Goal: Communication & Community: Answer question/provide support

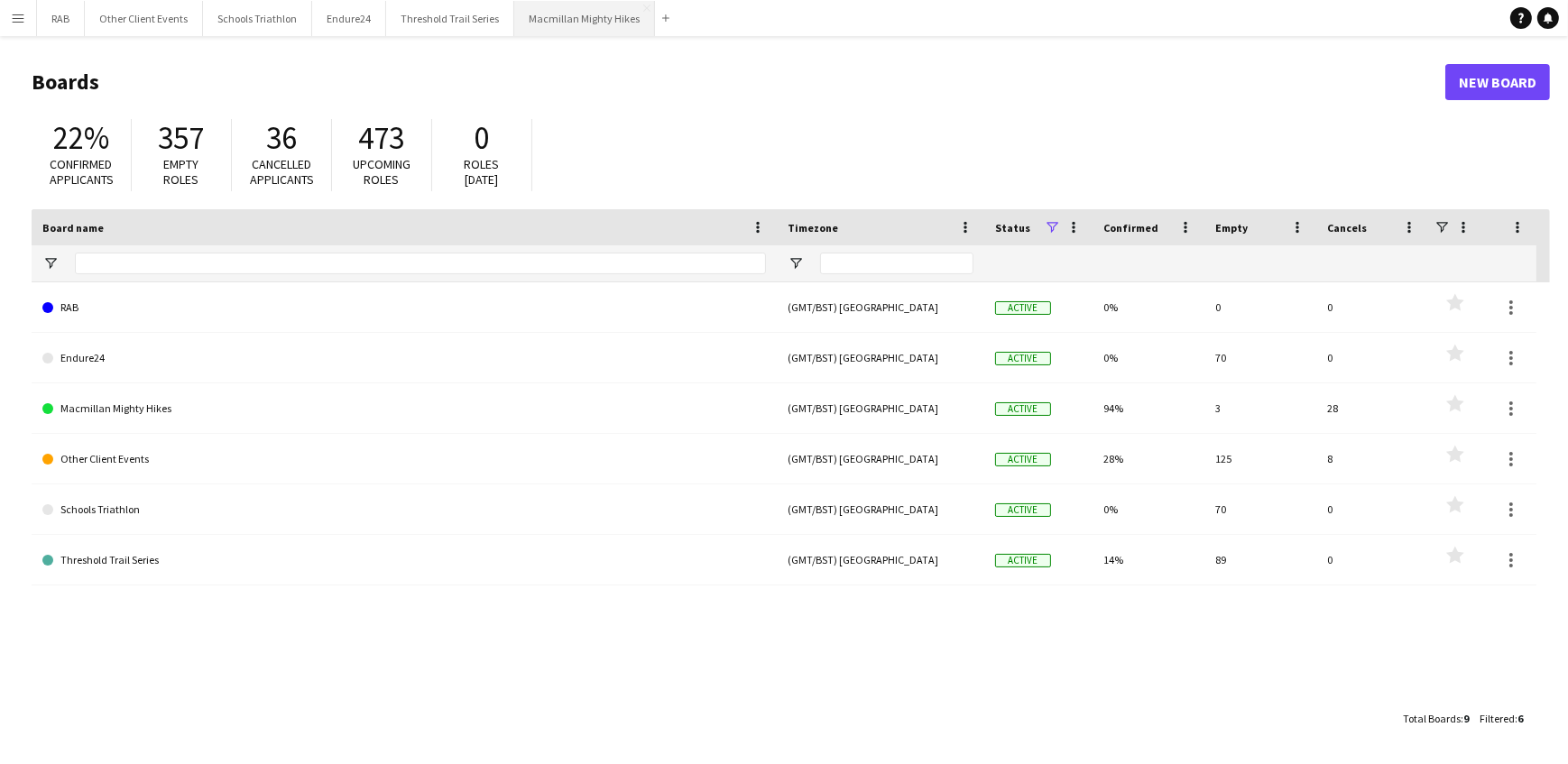
click at [548, 17] on button "Macmillan Mighty Hikes Close" at bounding box center [584, 18] width 141 height 35
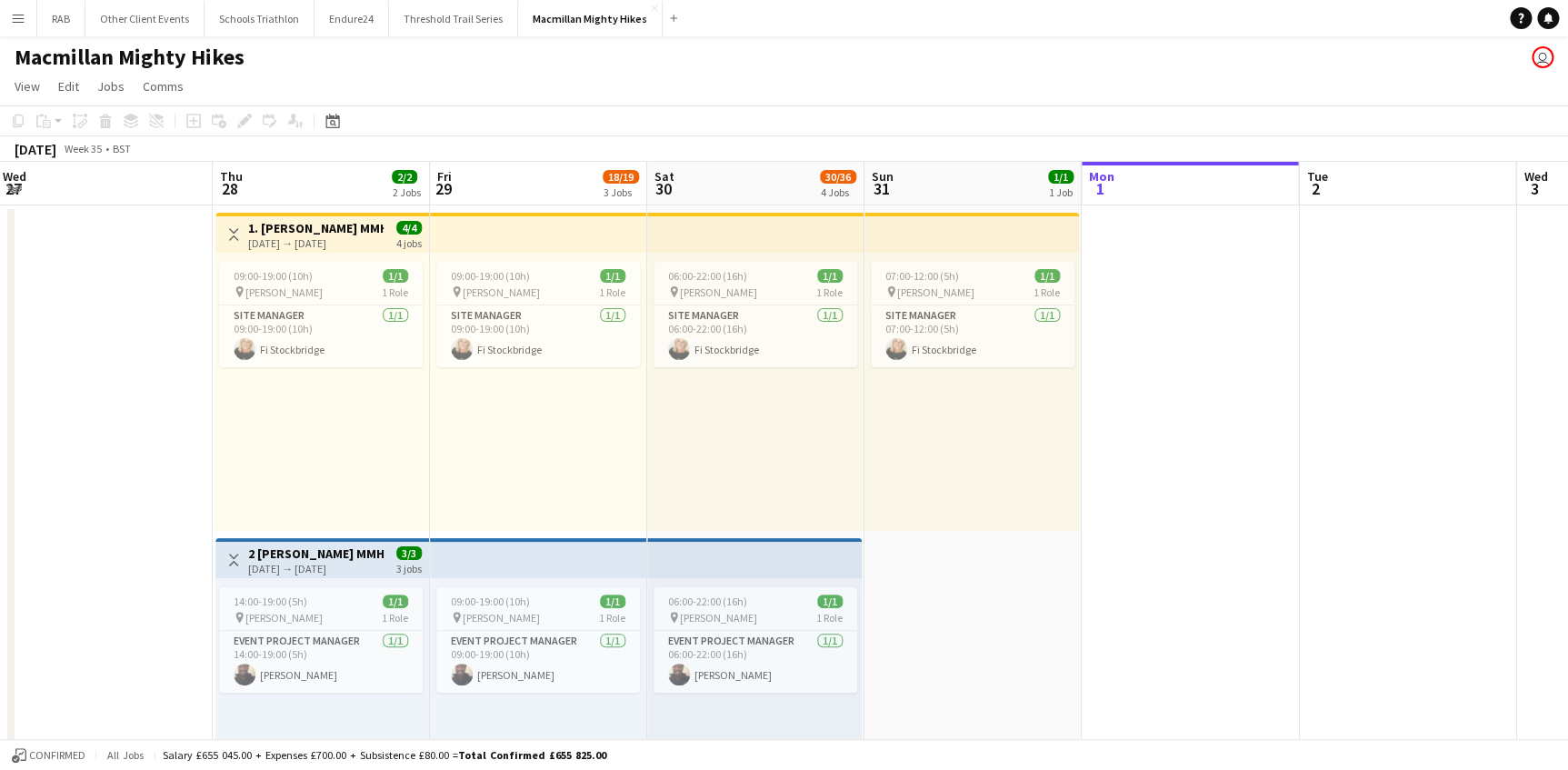
scroll to position [0, 382]
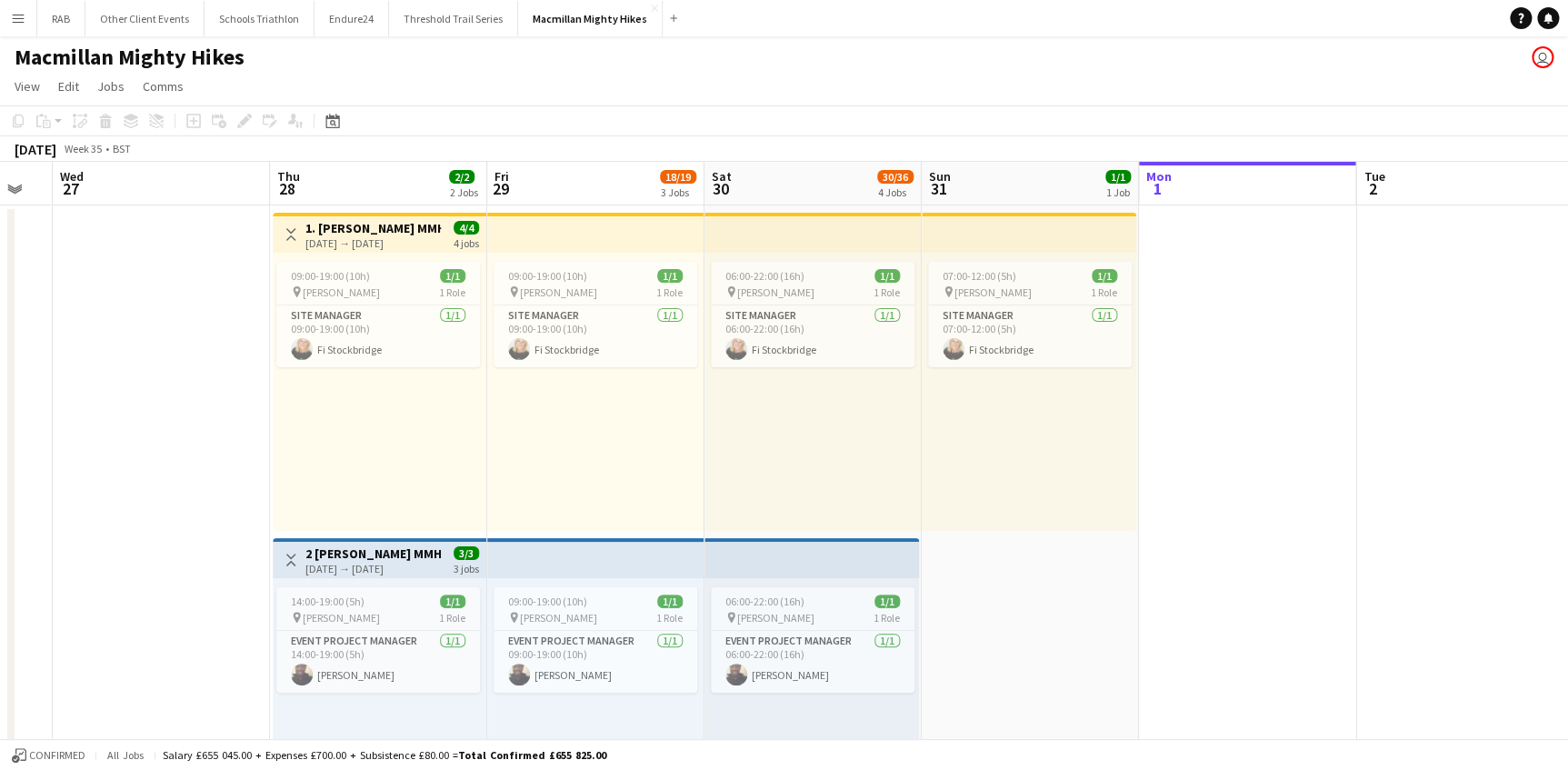
drag, startPoint x: 320, startPoint y: 178, endPoint x: 1240, endPoint y: 187, distance: 920.0
click at [368, 224] on h3 "1. [PERSON_NAME] MMH- 4 day role" at bounding box center [373, 228] width 135 height 16
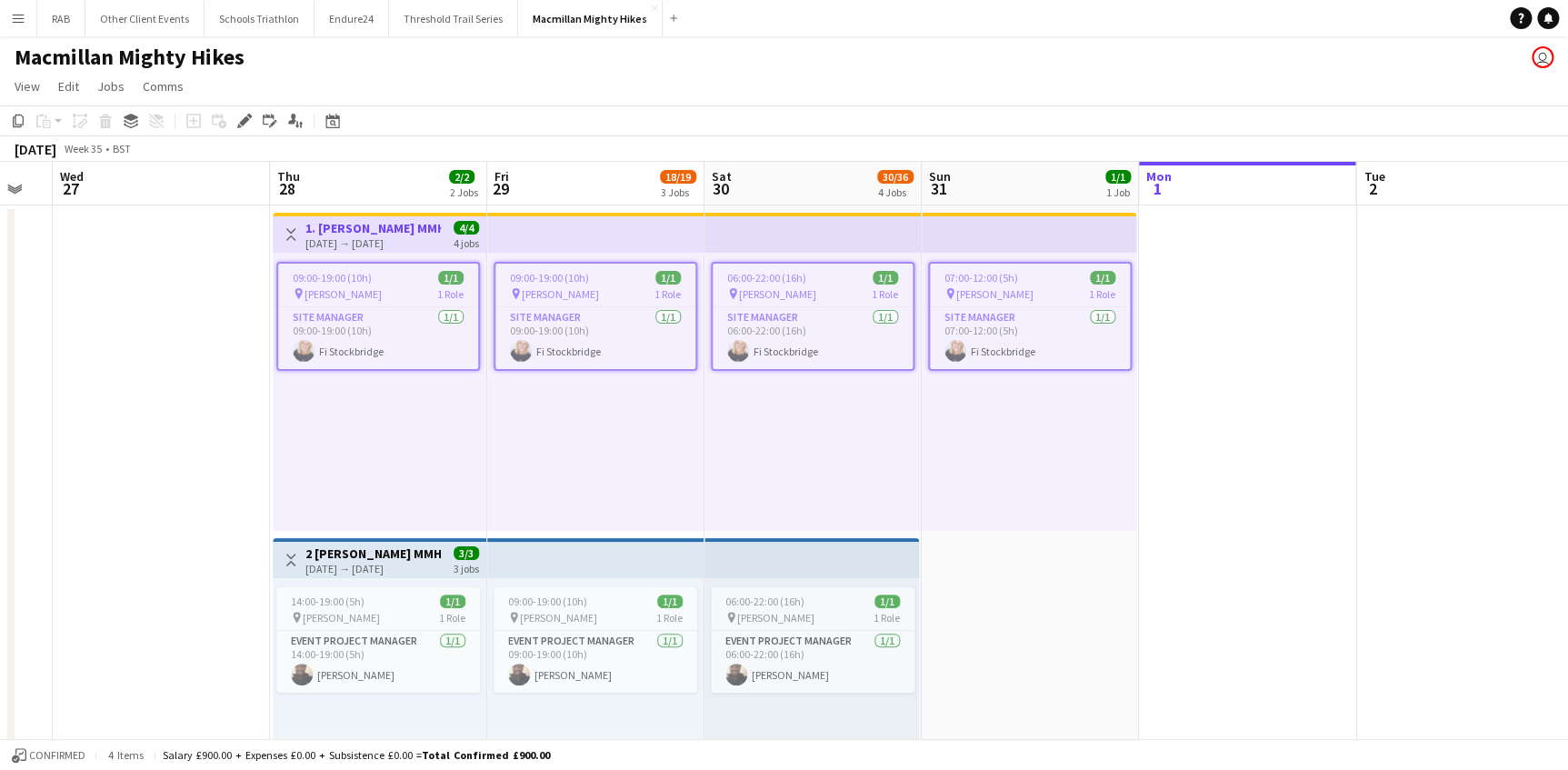
click at [400, 556] on h3 "2 [PERSON_NAME] MMH- 3 day role" at bounding box center [373, 553] width 135 height 16
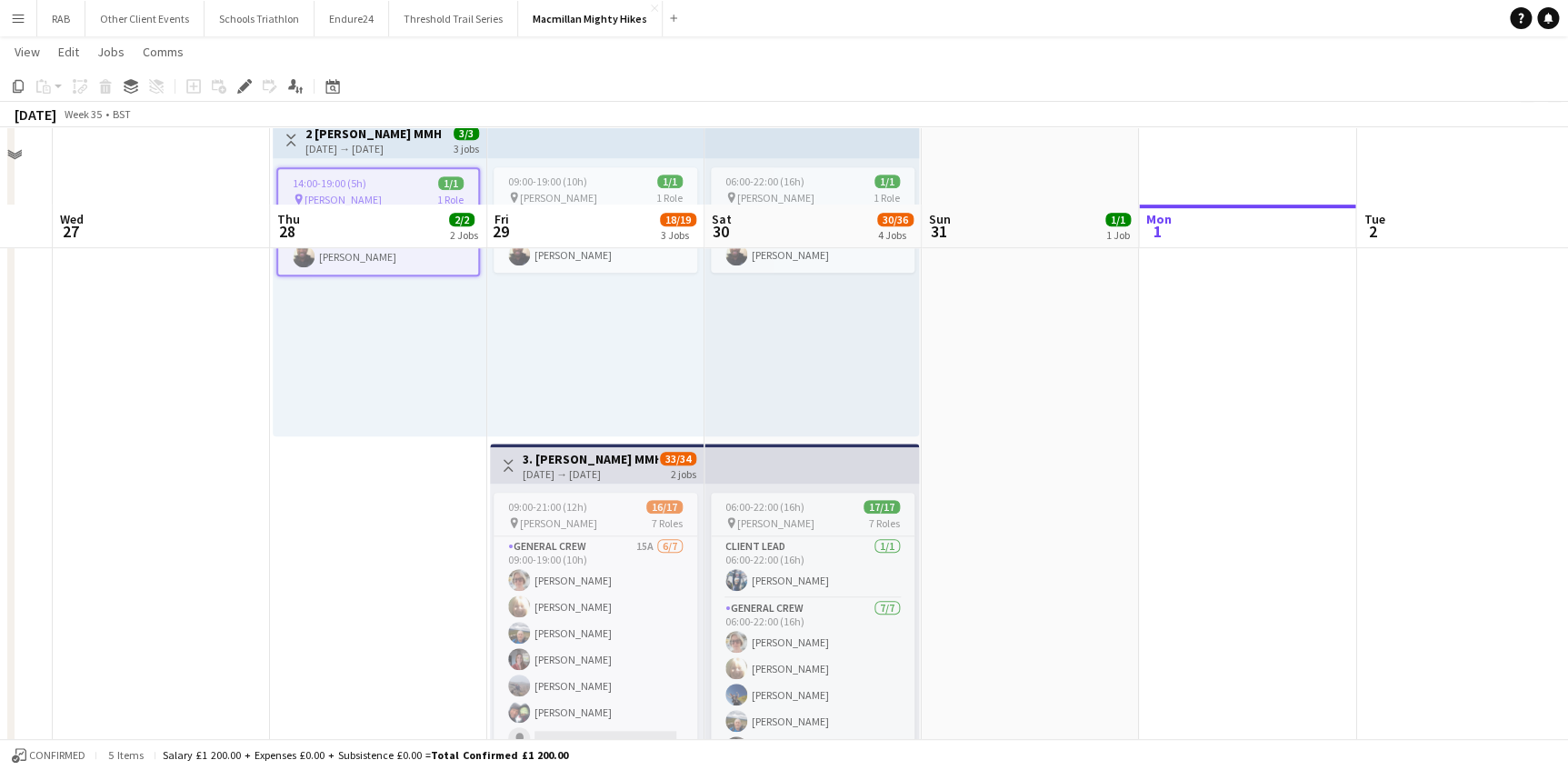
scroll to position [495, 0]
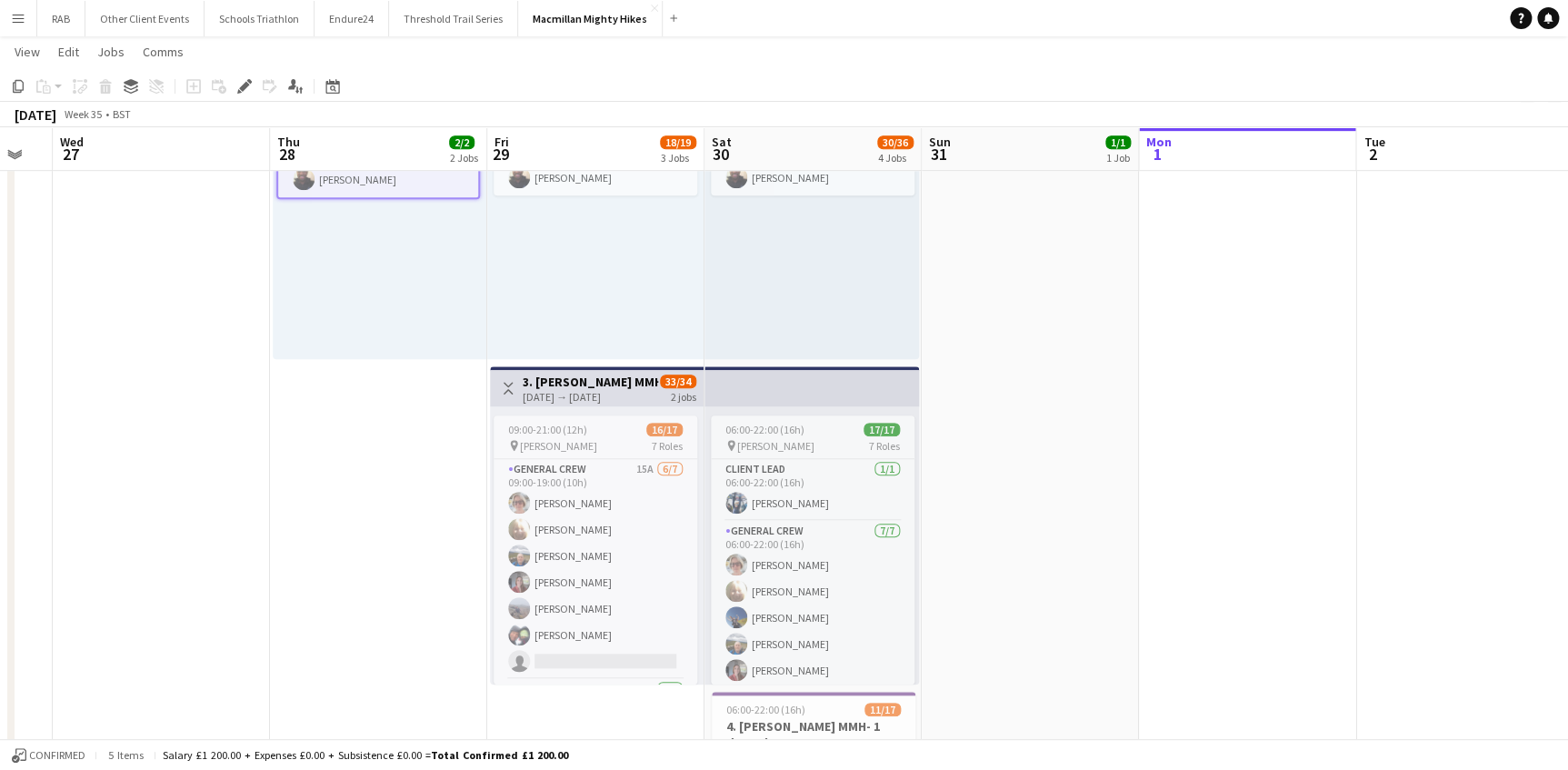
click at [610, 379] on h3 "3. [PERSON_NAME] MMH- 2 day role" at bounding box center [590, 382] width 135 height 16
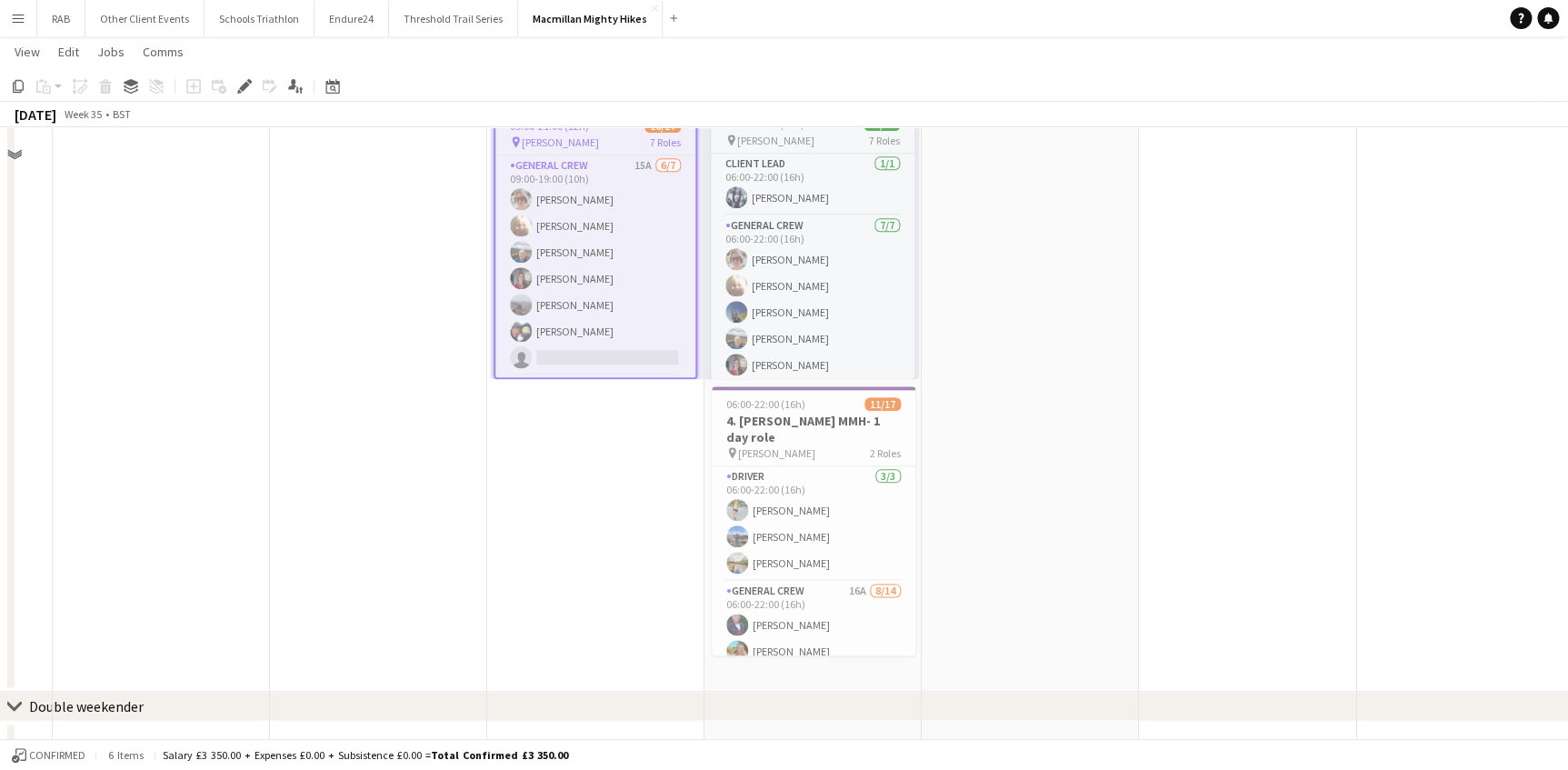
scroll to position [826, 0]
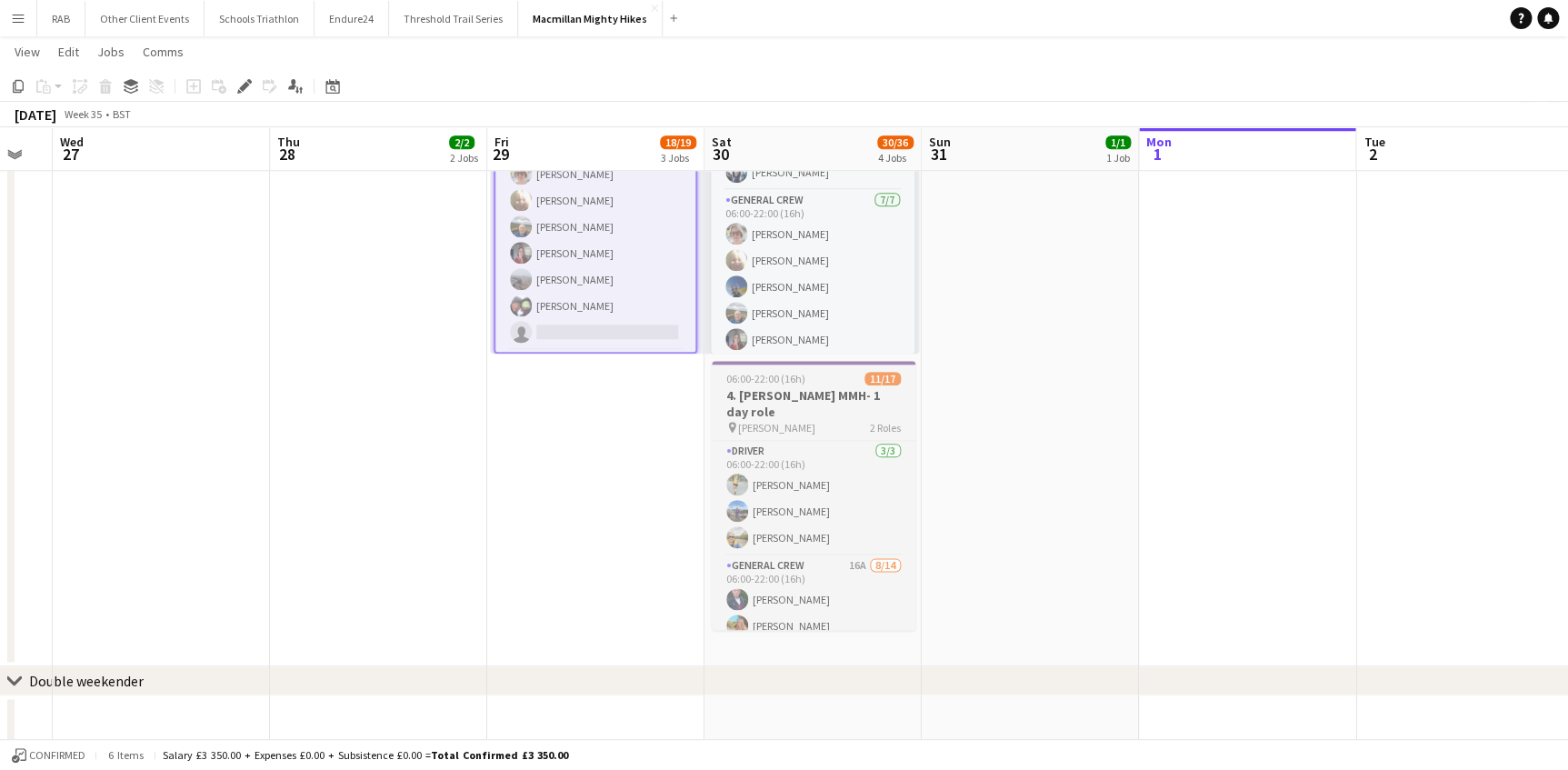
click at [799, 382] on span "06:00-22:00 (16h)" at bounding box center [765, 379] width 79 height 13
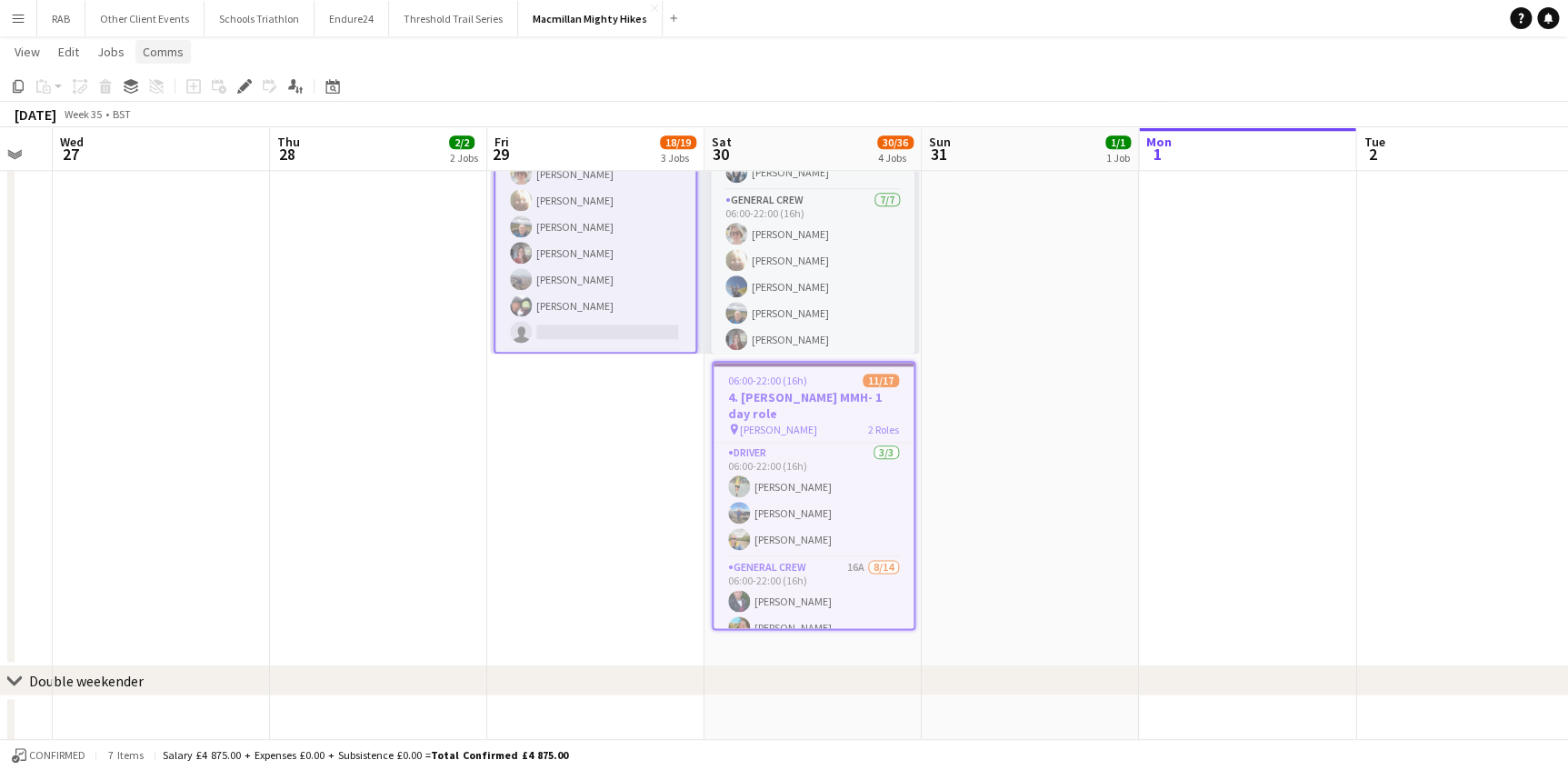
click at [165, 51] on span "Comms" at bounding box center [163, 52] width 41 height 16
click at [178, 92] on span "Notify confirmed crew" at bounding box center [210, 91] width 122 height 16
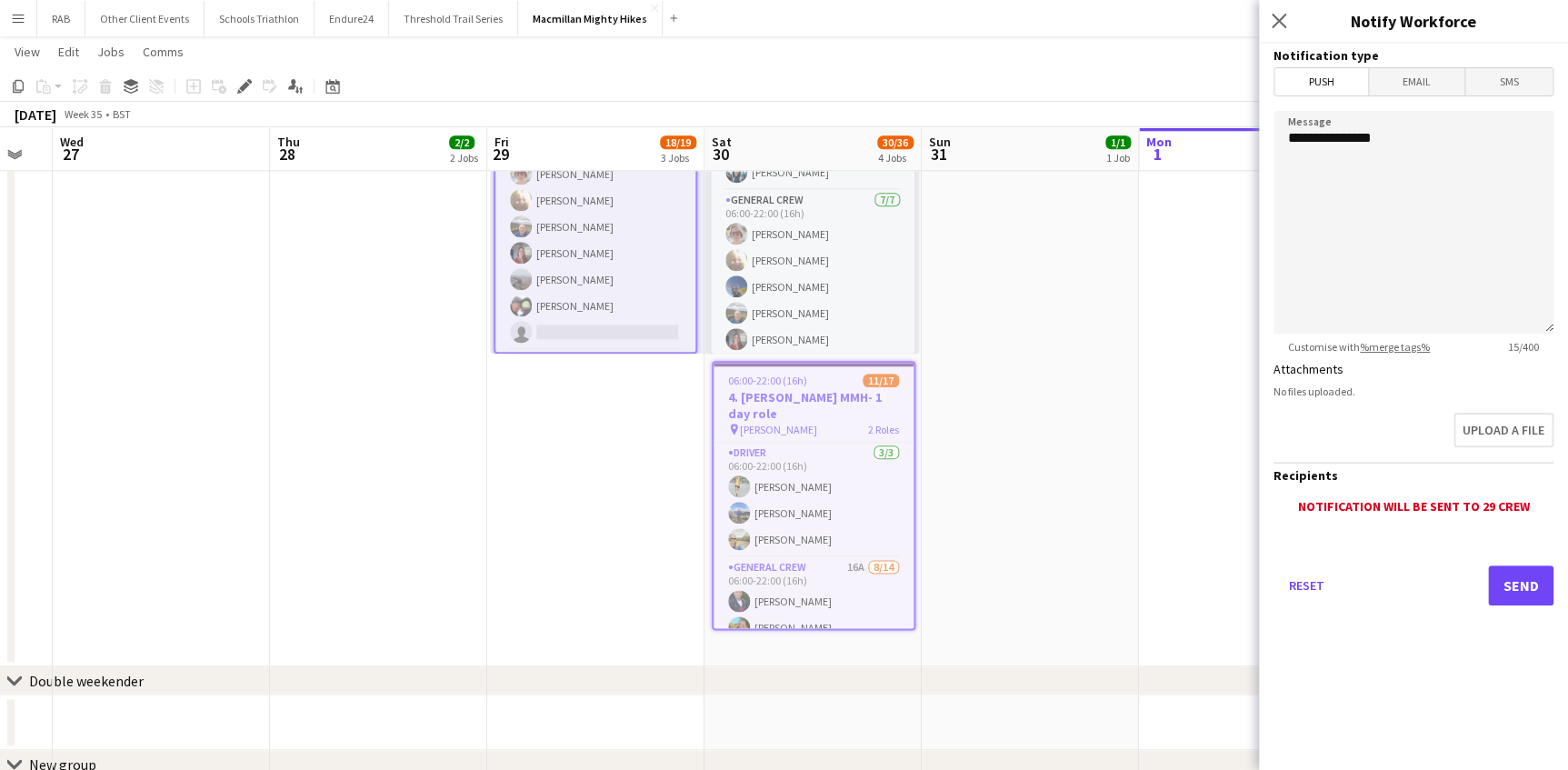
click at [1404, 77] on span "Email" at bounding box center [1416, 81] width 96 height 28
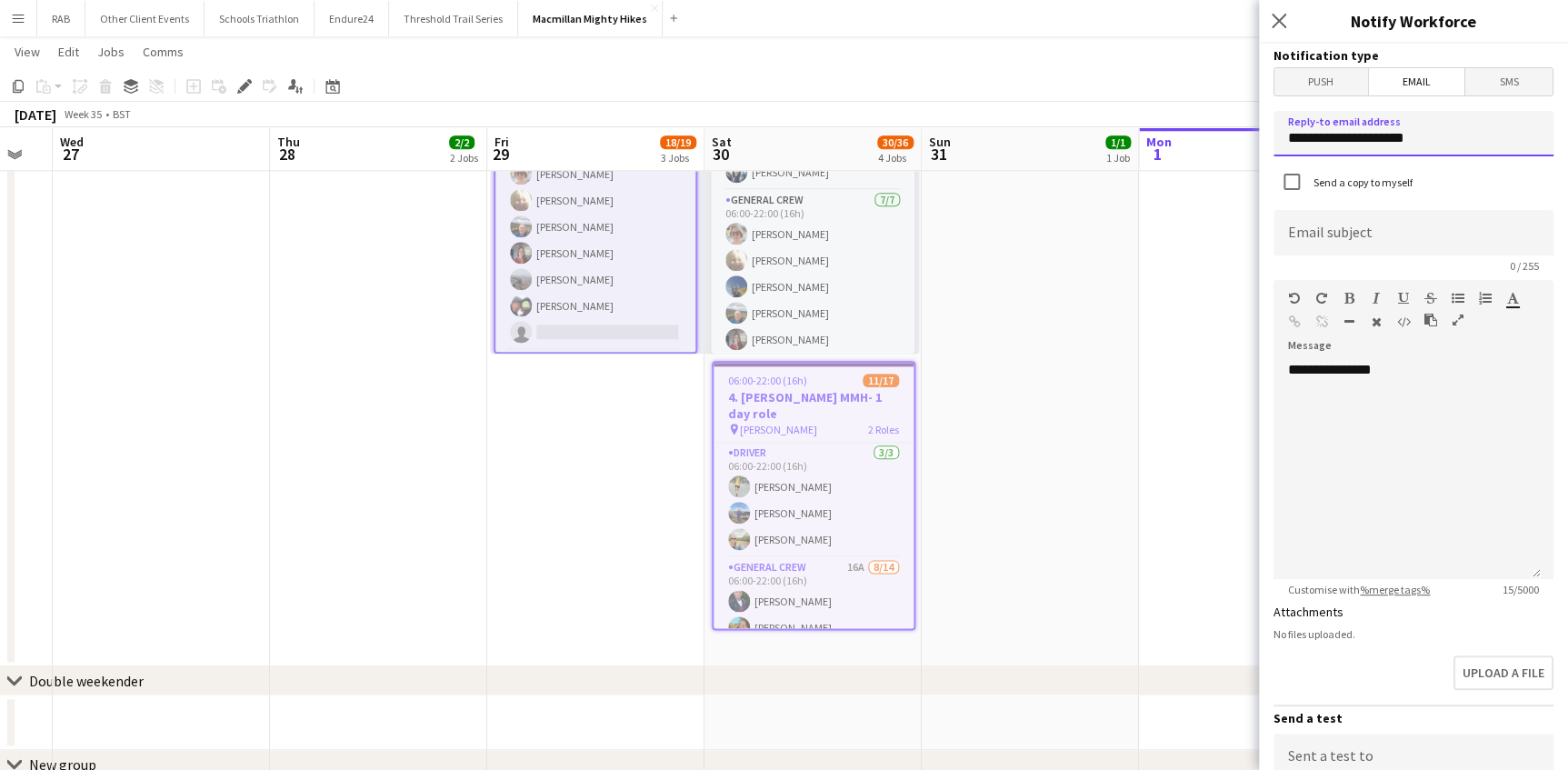
drag, startPoint x: 1435, startPoint y: 150, endPoint x: 1147, endPoint y: 143, distance: 288.1
click at [1147, 144] on body "Menu Boards Boards Boards All jobs Status Workforce Workforce My Workforce Recr…" at bounding box center [784, 61] width 1568 height 1775
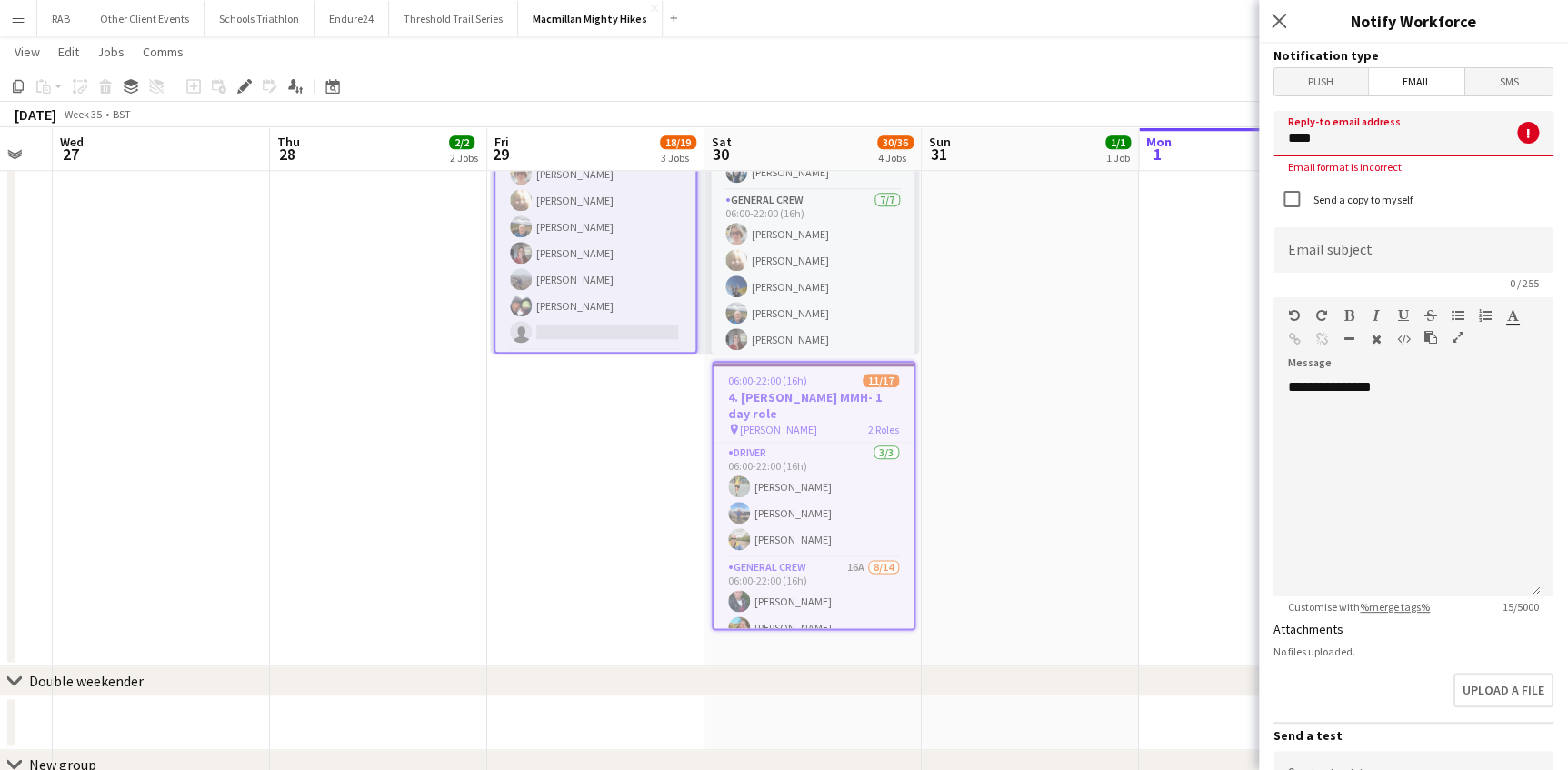
type input "**********"
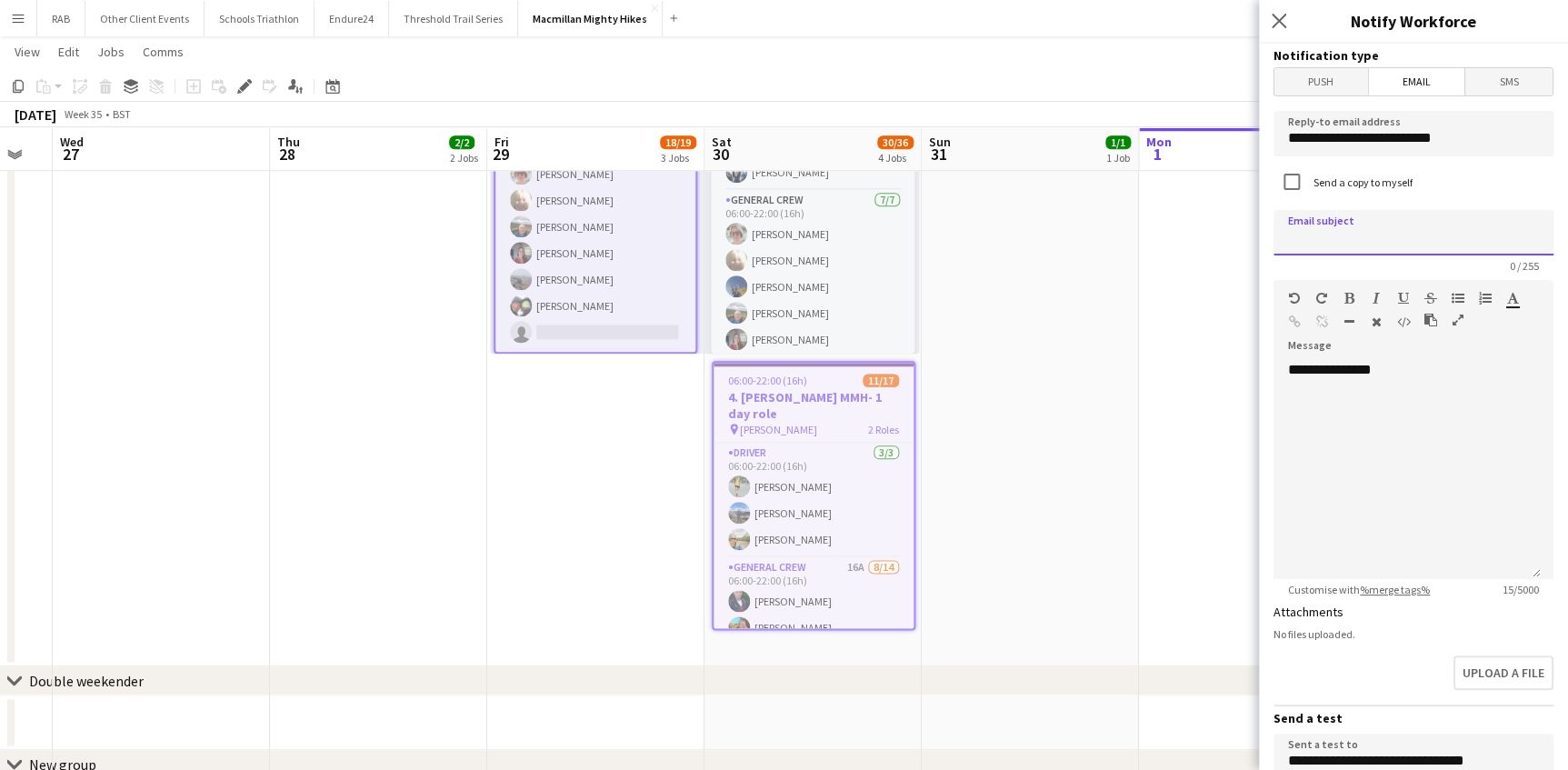
click at [1336, 233] on input at bounding box center [1413, 233] width 280 height 46
click at [1373, 241] on input "**********" at bounding box center [1413, 233] width 280 height 46
type input "**********"
drag, startPoint x: 1405, startPoint y: 368, endPoint x: 1264, endPoint y: 367, distance: 141.0
click at [1264, 367] on form "**********" at bounding box center [1413, 550] width 309 height 1011
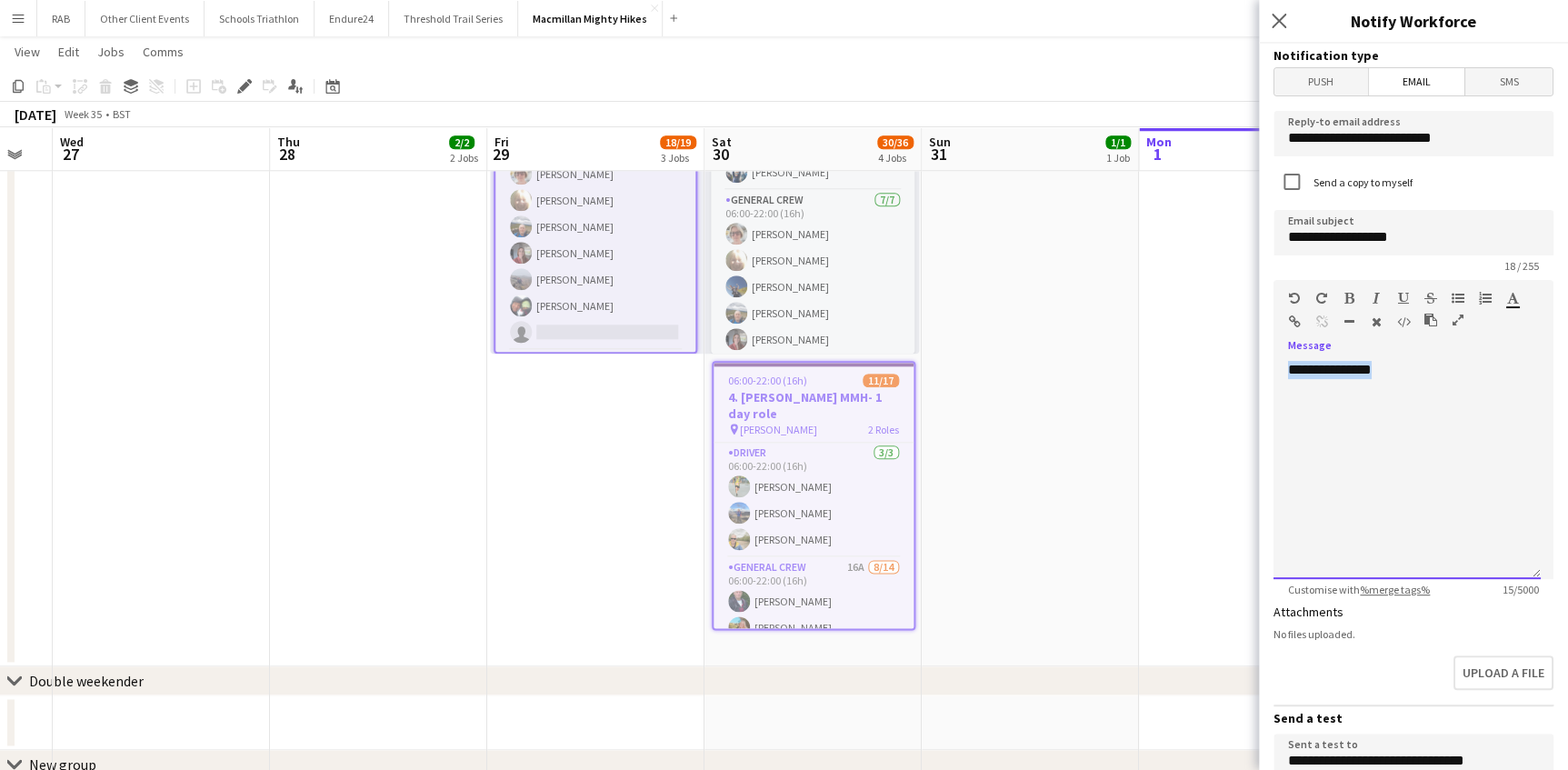
paste div
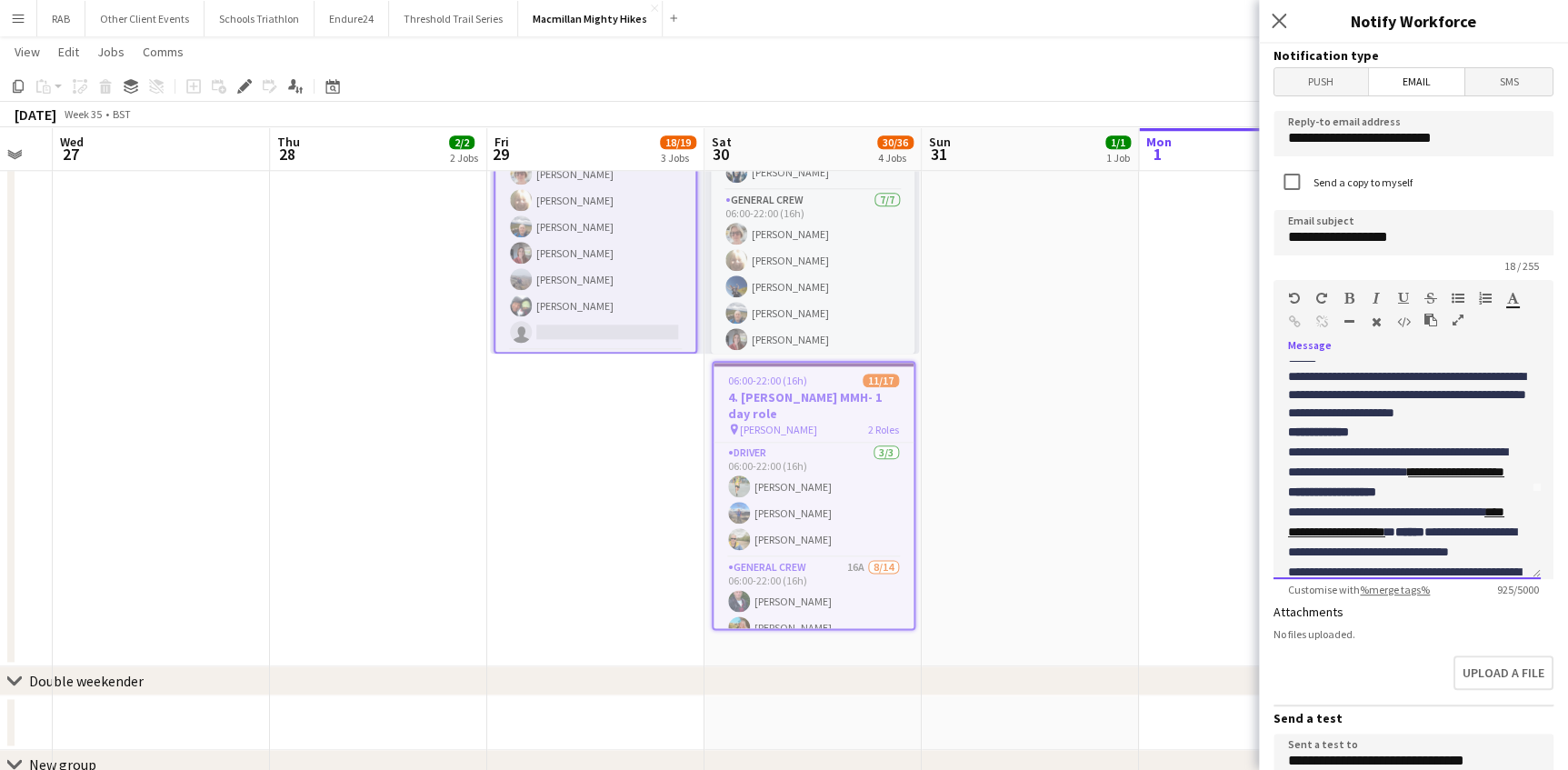
scroll to position [0, 0]
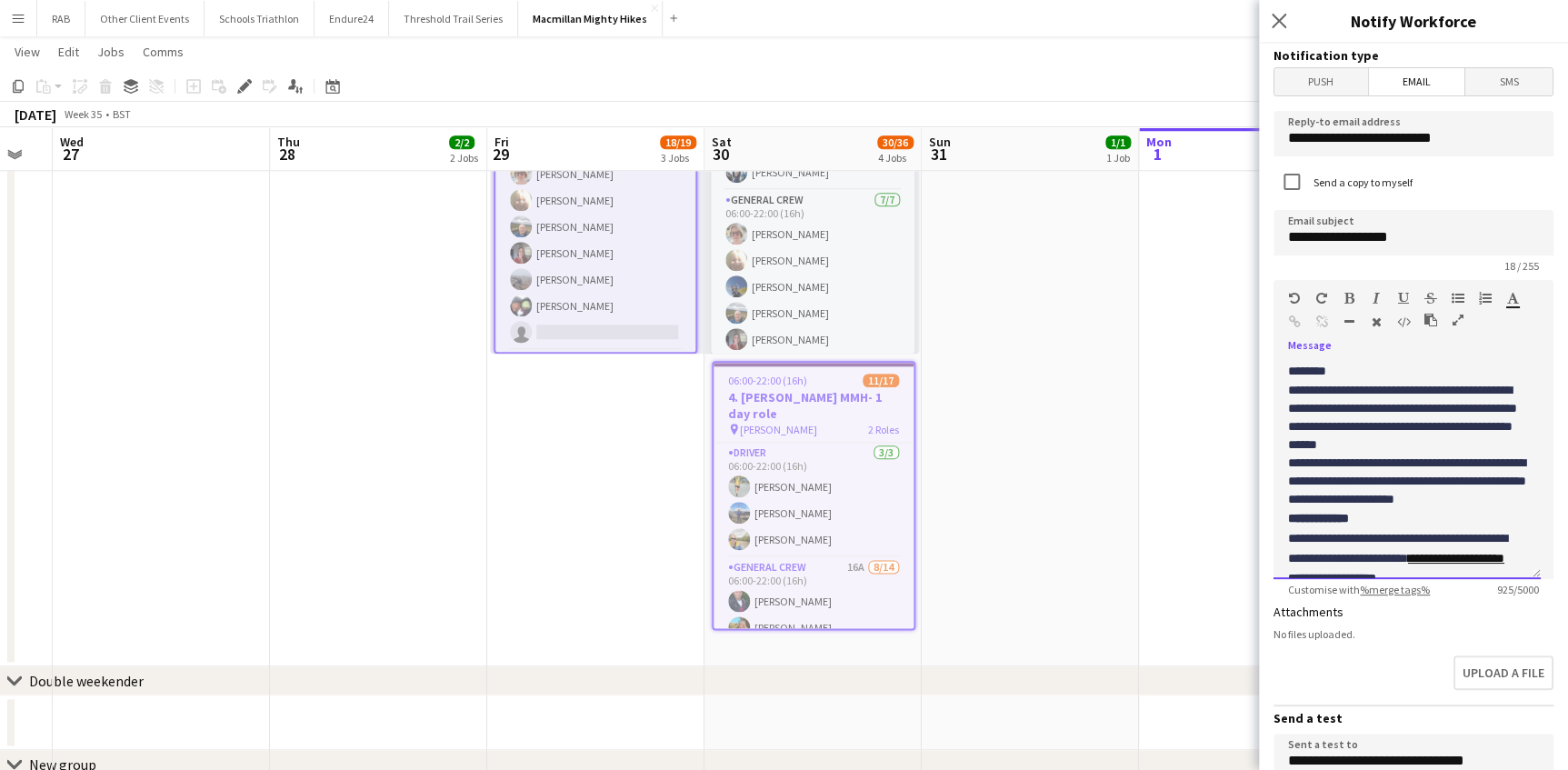
click at [1392, 487] on span "**********" at bounding box center [1407, 480] width 238 height 49
click at [1445, 482] on span "**********" at bounding box center [1406, 480] width 237 height 49
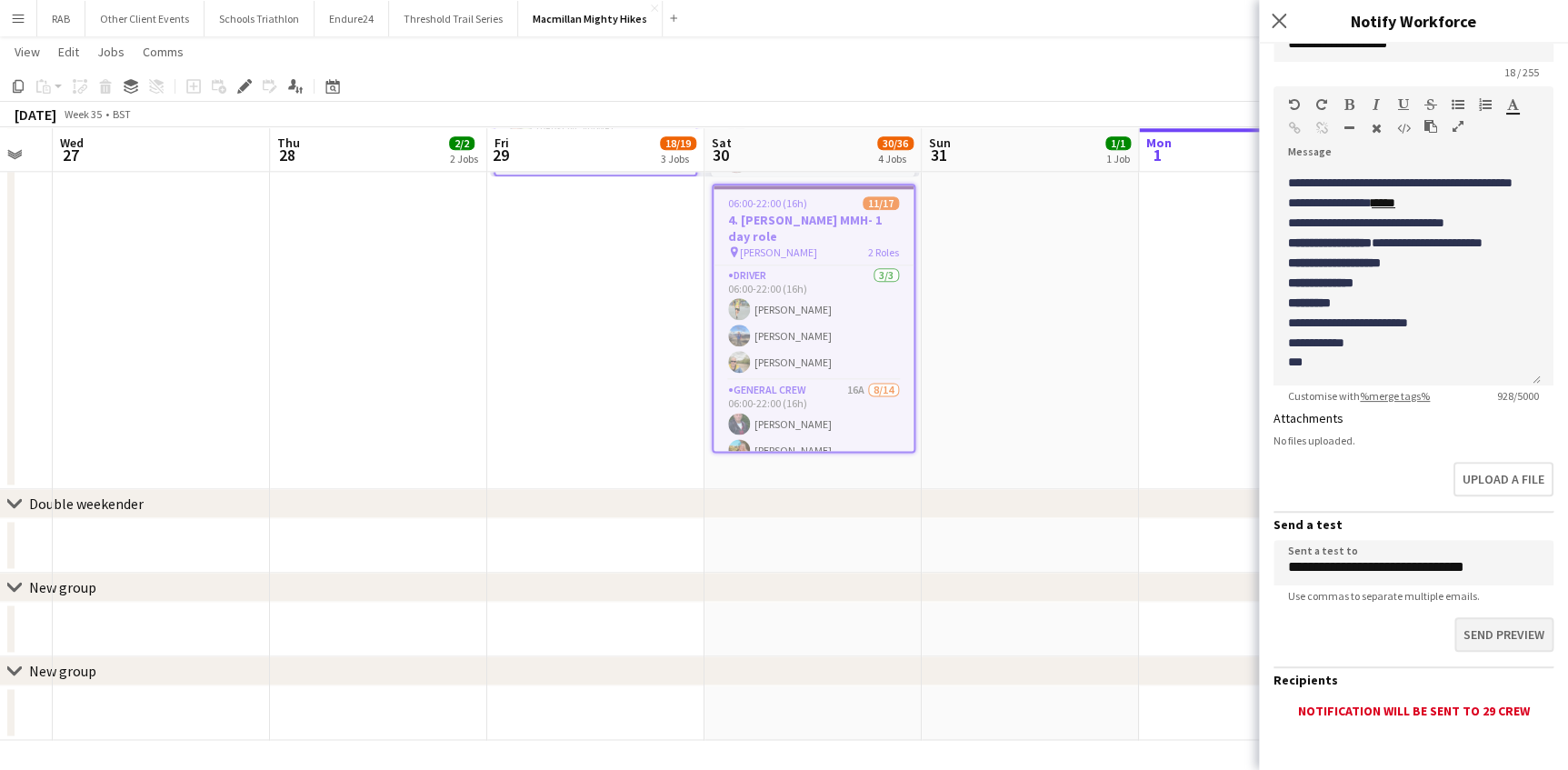
scroll to position [281, 0]
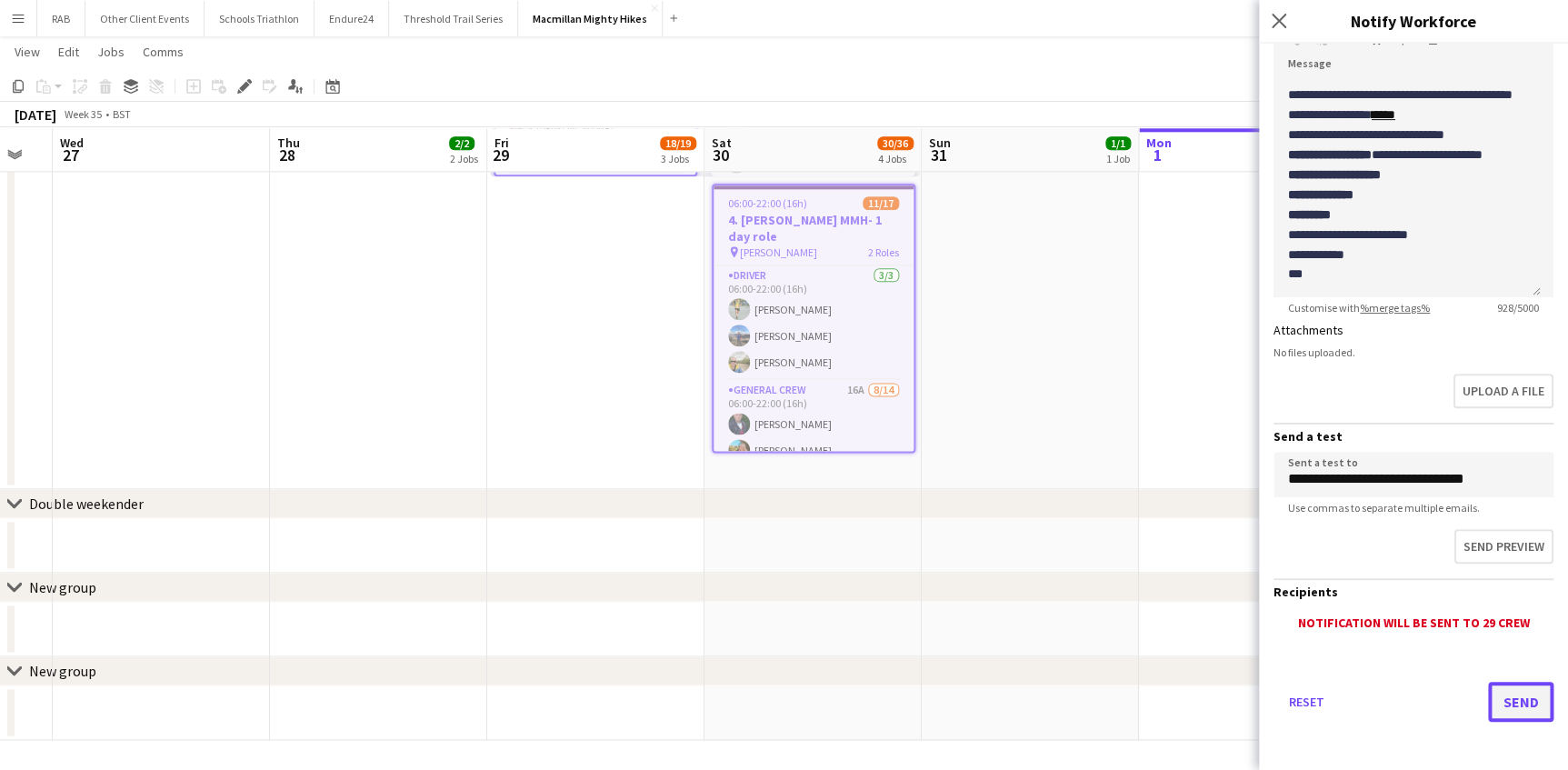
click at [1489, 700] on button "Send" at bounding box center [1520, 702] width 66 height 40
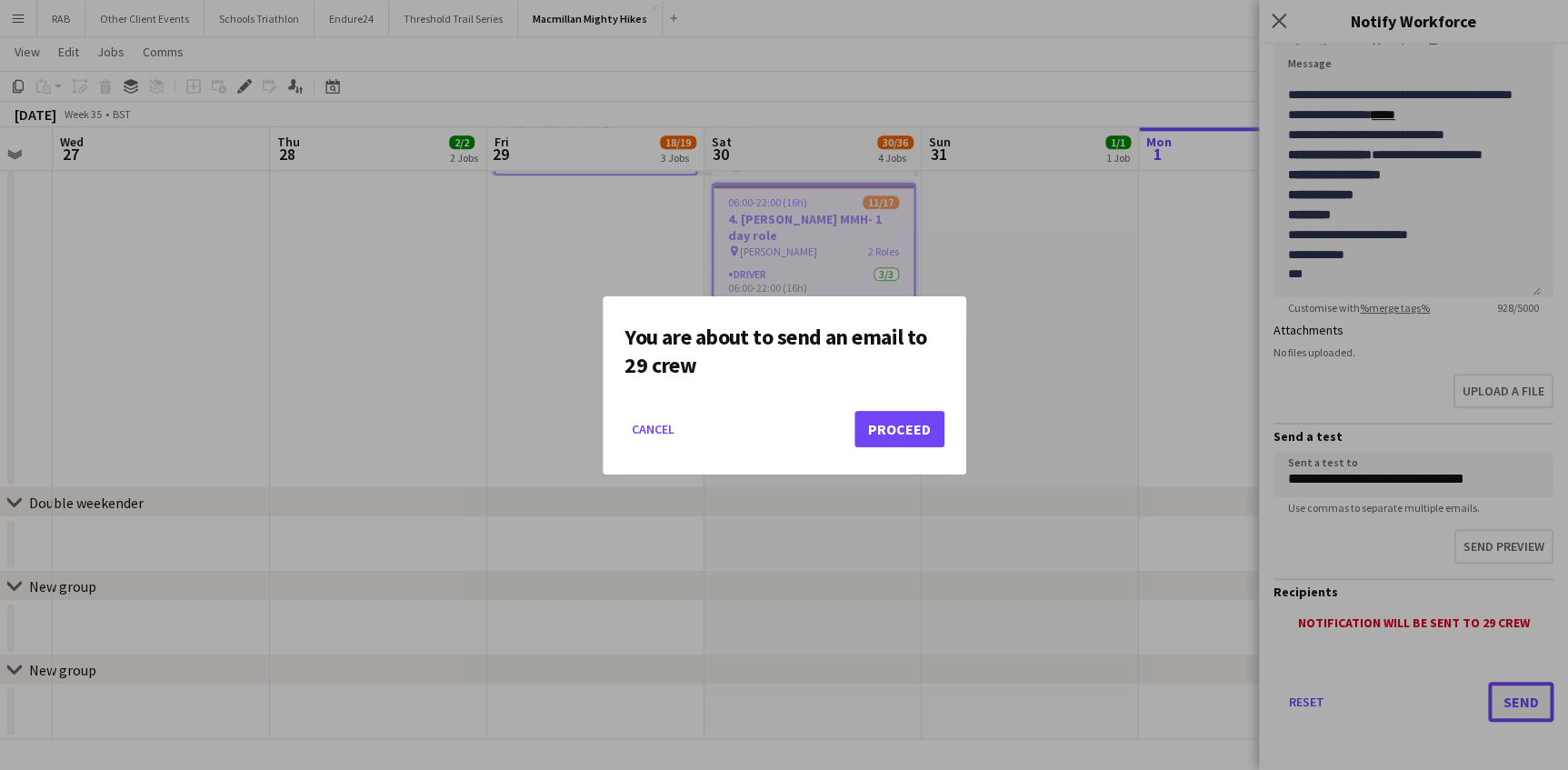
scroll to position [0, 0]
click at [912, 433] on button "Proceed" at bounding box center [899, 429] width 90 height 36
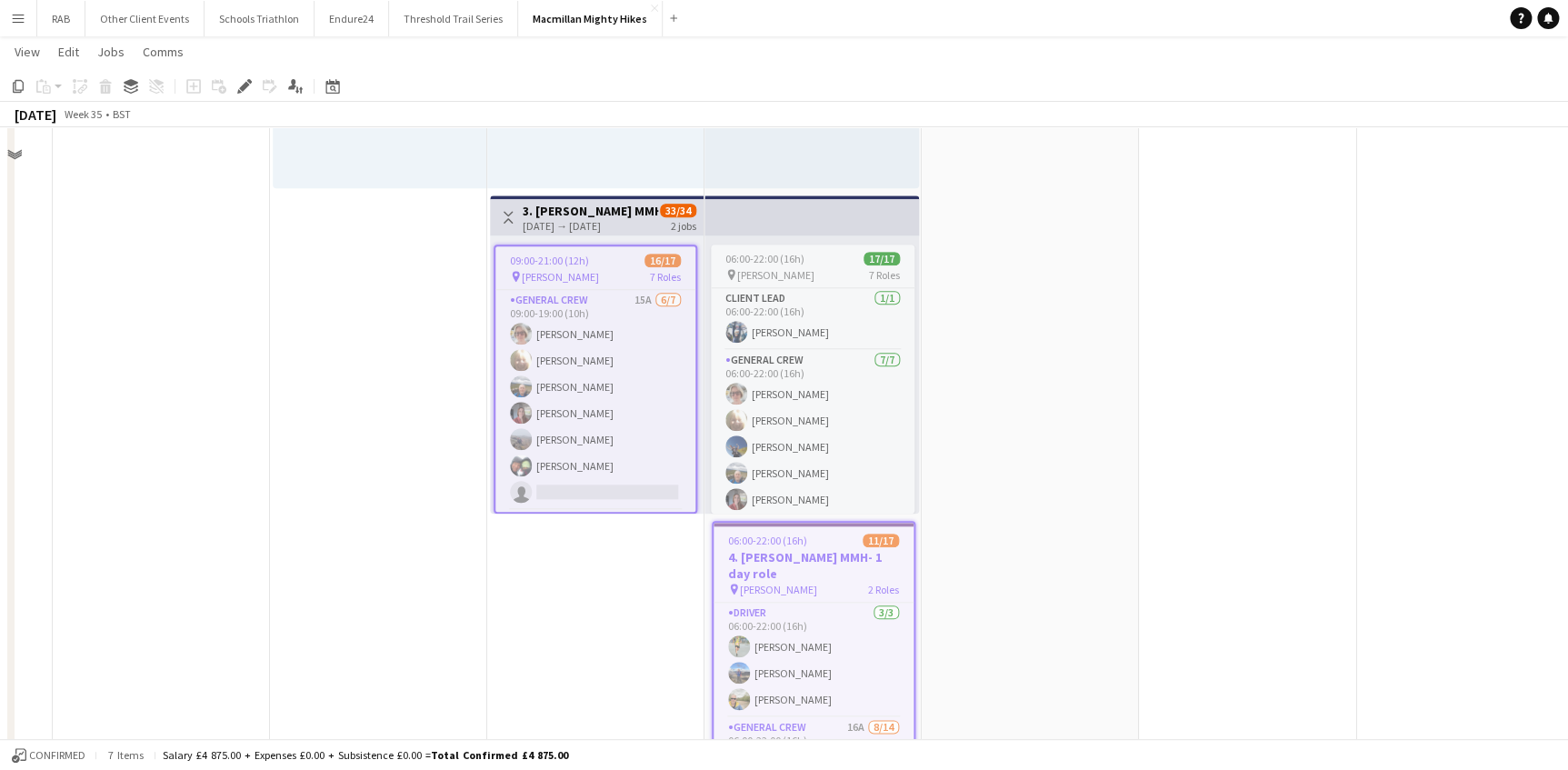
scroll to position [591, 0]
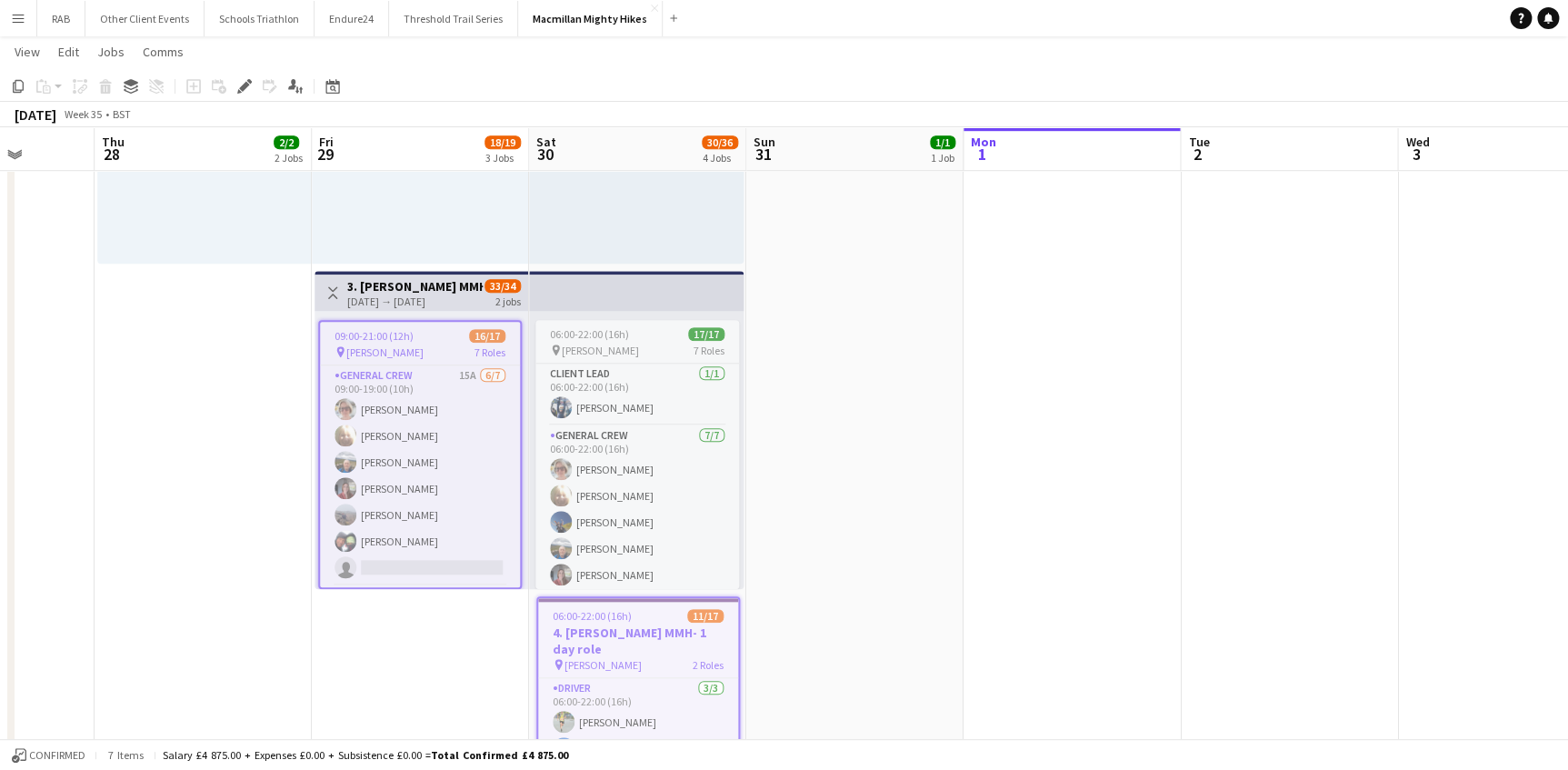
drag, startPoint x: 1222, startPoint y: 153, endPoint x: 611, endPoint y: 178, distance: 611.5
click at [611, 178] on app-calendar-viewport "Mon 25 Tue 26 Wed 27 Thu 28 2/2 2 Jobs Fri 29 18/19 3 Jobs Sat 30 30/36 4 Jobs …" at bounding box center [784, 317] width 1568 height 1674
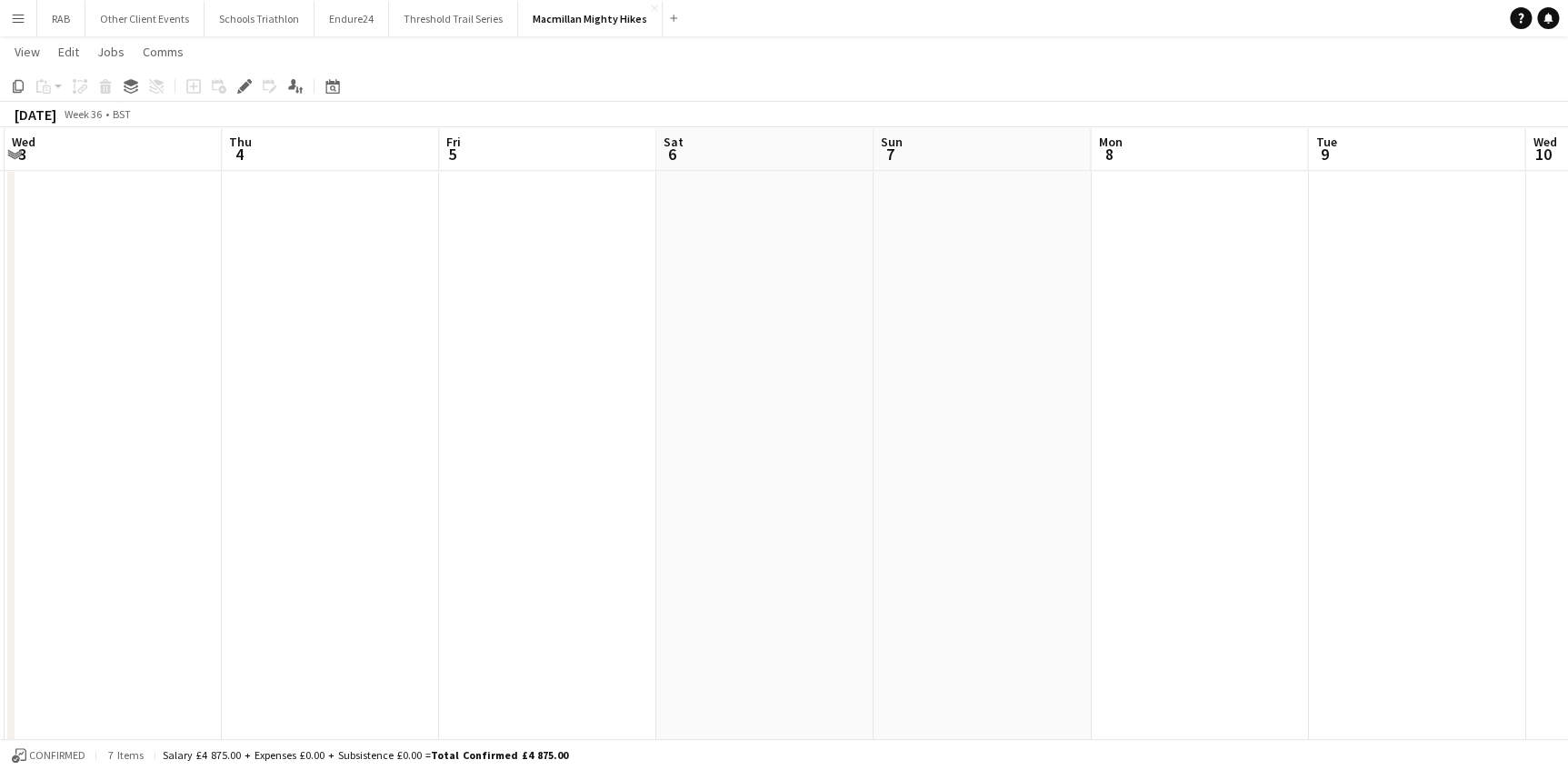
drag, startPoint x: 591, startPoint y: 184, endPoint x: 274, endPoint y: 192, distance: 317.1
click at [203, 195] on app-calendar-viewport "Sun 31 1/1 1 Job Mon 1 Tue 2 Wed 3 Thu 4 Fri 5 Sat 6 Sun 7 Mon 8 Tue 9 Wed 10 T…" at bounding box center [784, 317] width 1568 height 1674
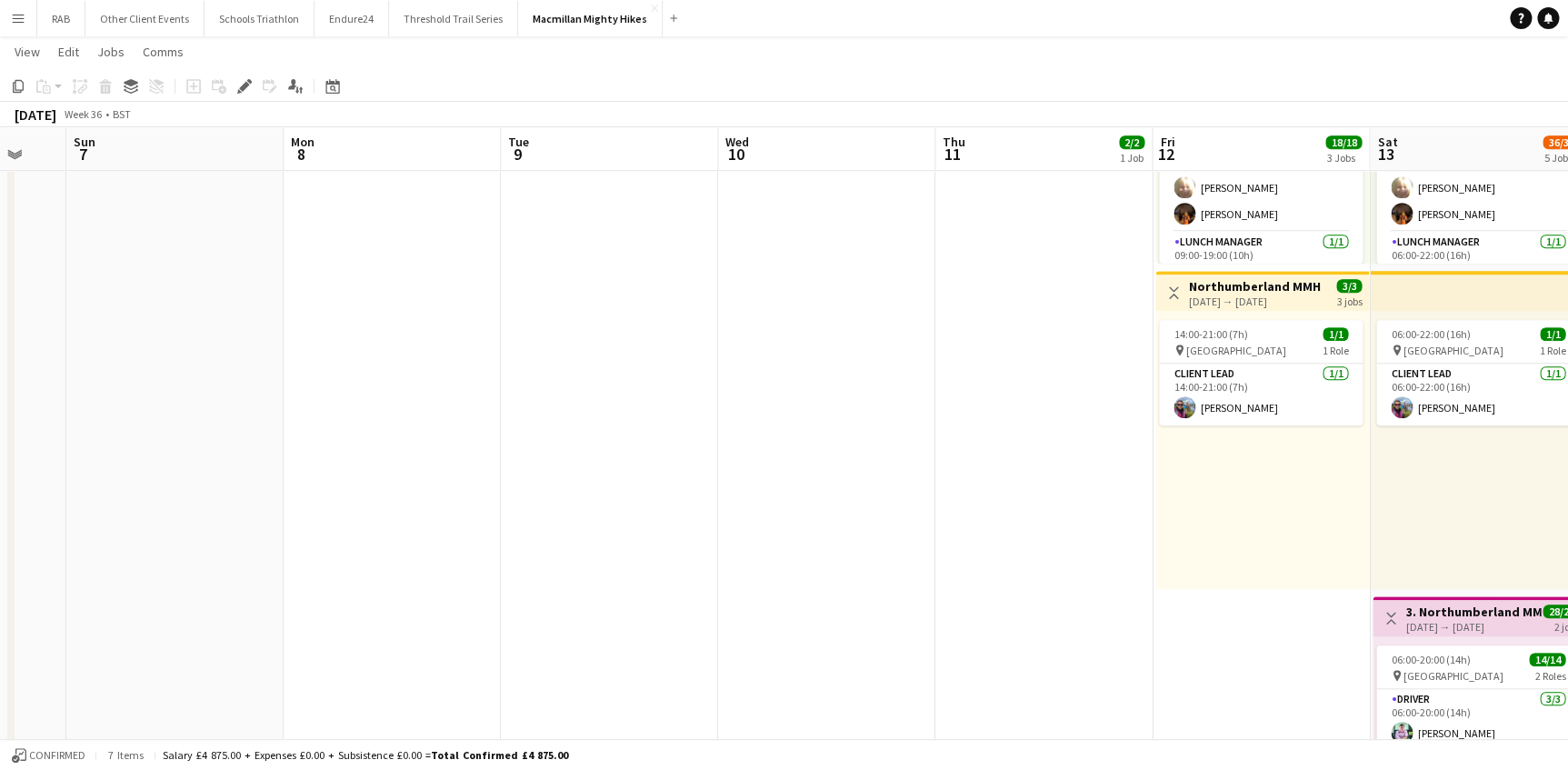
scroll to position [0, 669]
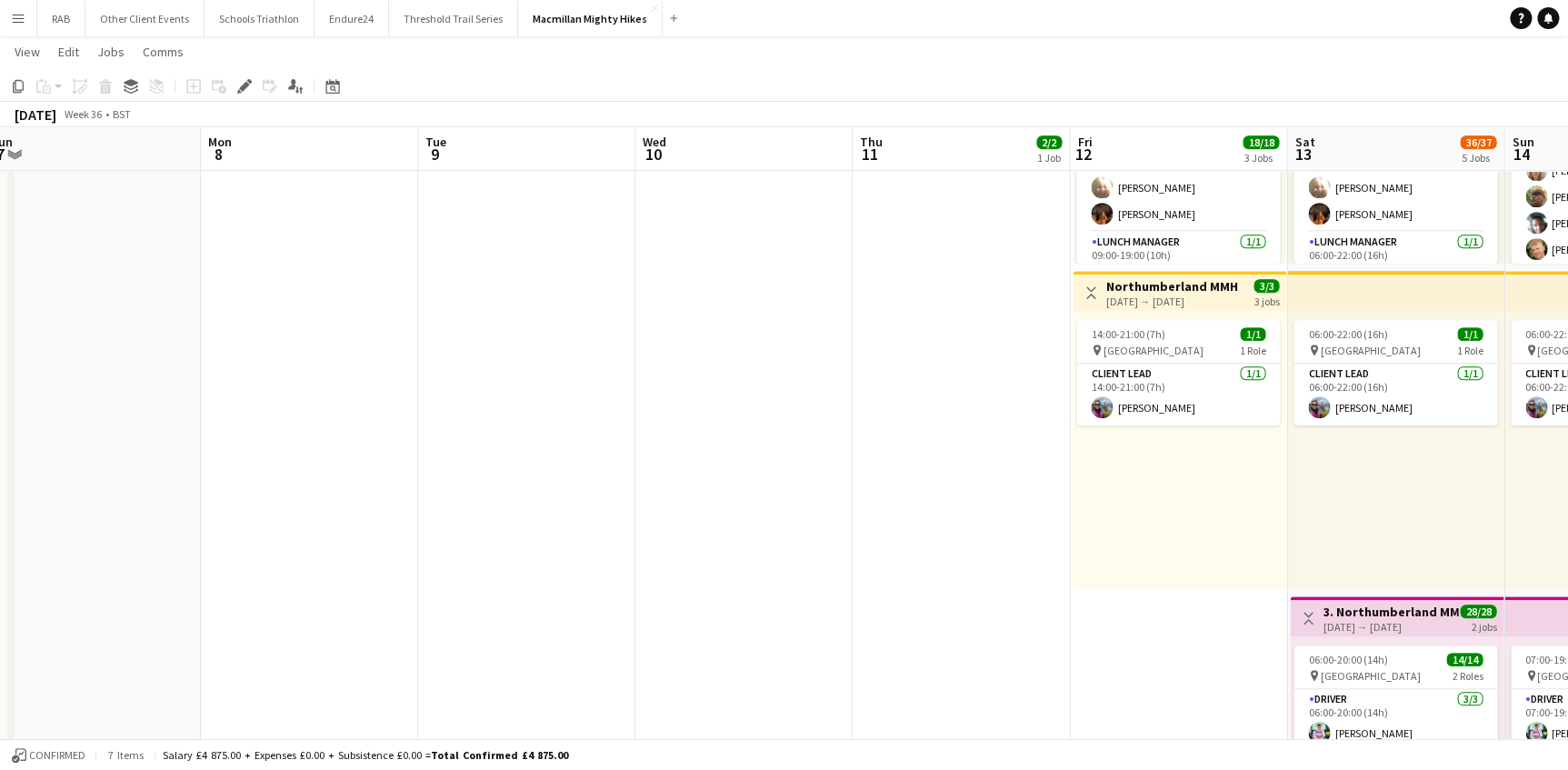
drag, startPoint x: 1240, startPoint y: 144, endPoint x: 351, endPoint y: 185, distance: 889.9
click at [351, 185] on app-calendar-viewport "Thu 4 Fri 5 Sat 6 Sun 7 Mon 8 Tue 9 Wed 10 Thu 11 2/2 1 Job Fri 12 18/18 3 Jobs…" at bounding box center [784, 469] width 1568 height 1979
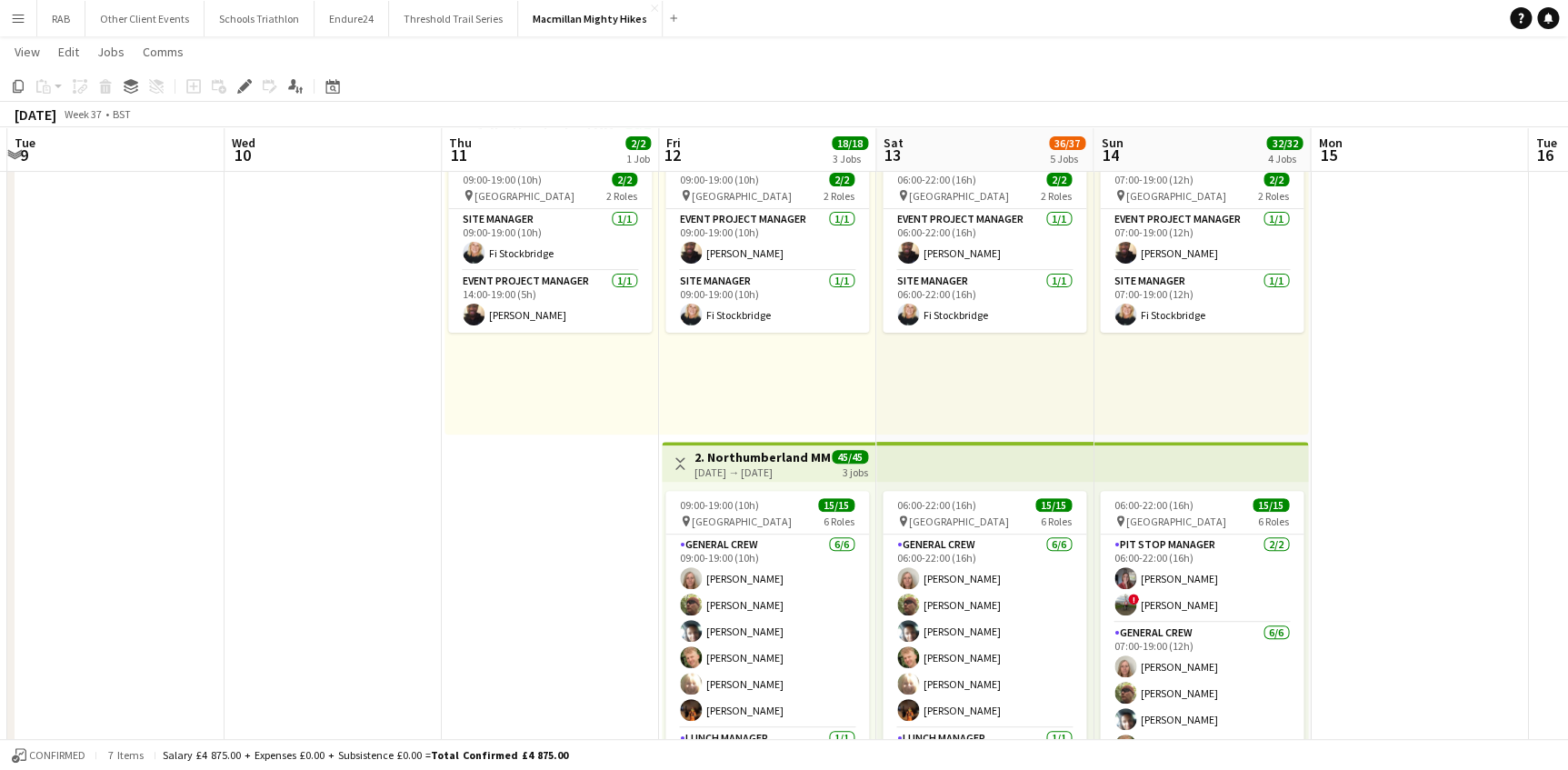
scroll to position [0, 664]
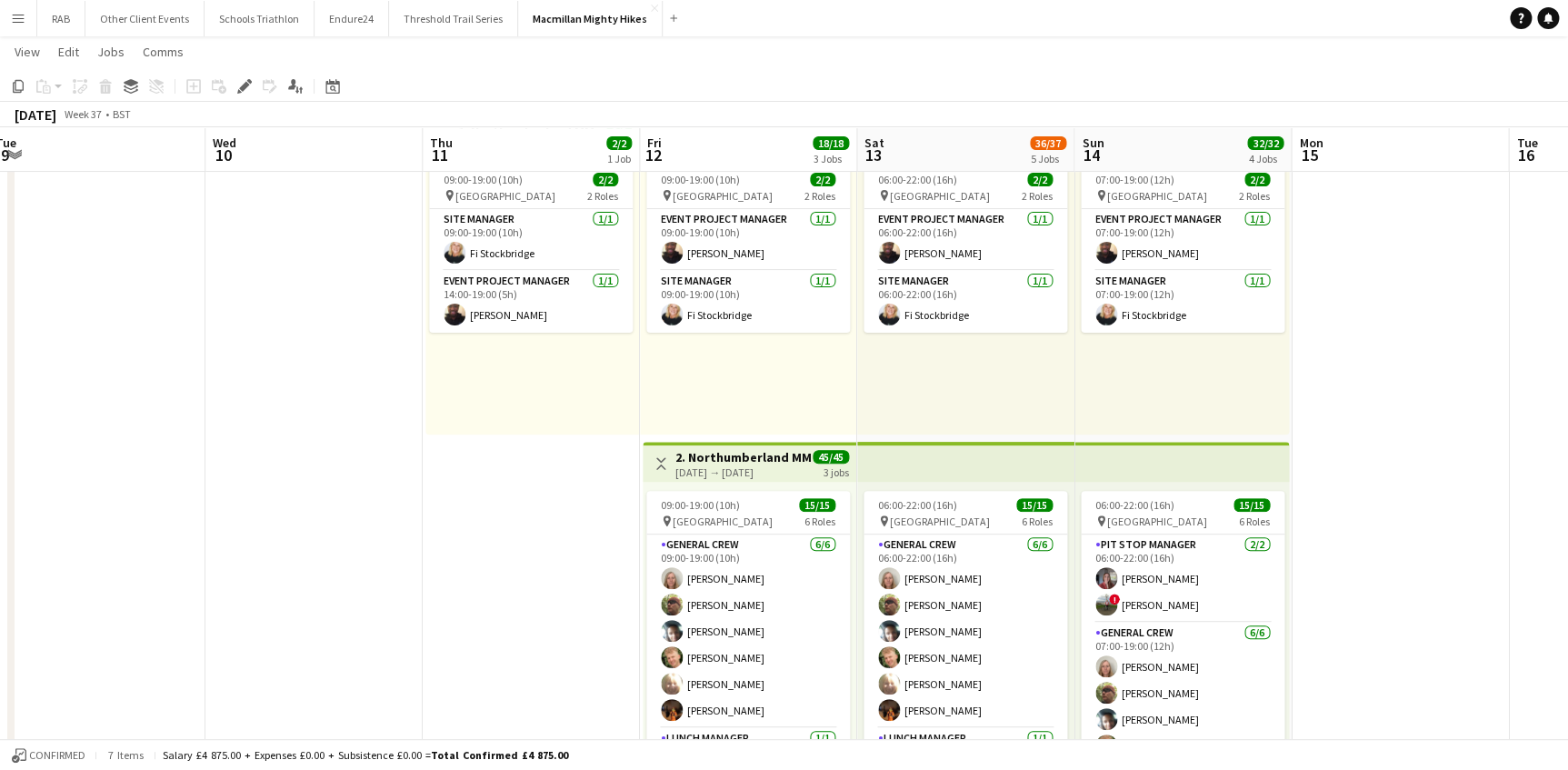
drag, startPoint x: 1175, startPoint y: 142, endPoint x: 751, endPoint y: 155, distance: 424.2
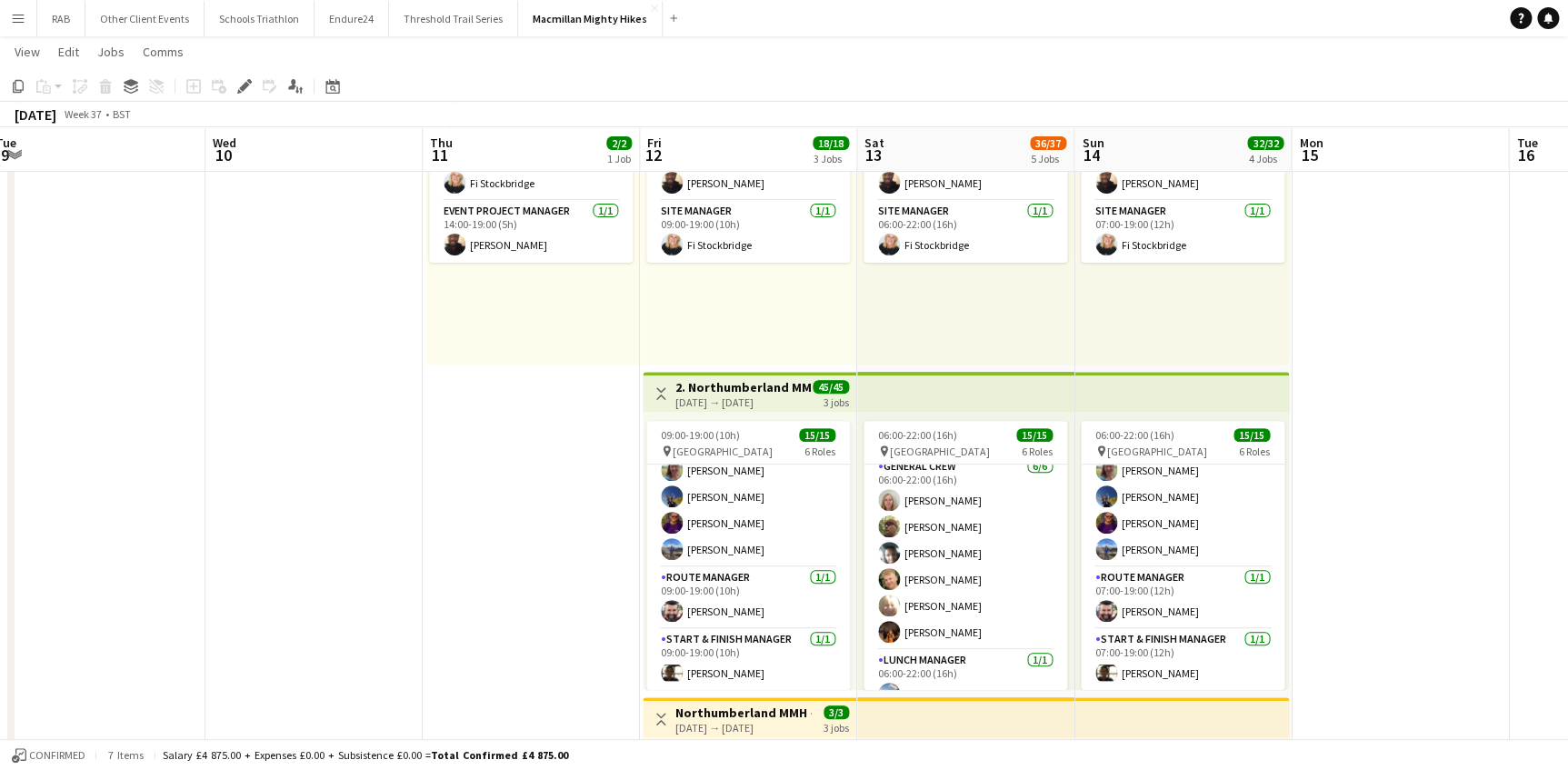
scroll to position [0, 0]
click at [629, 10] on button "Macmillan Mighty Hikes Close" at bounding box center [590, 18] width 145 height 35
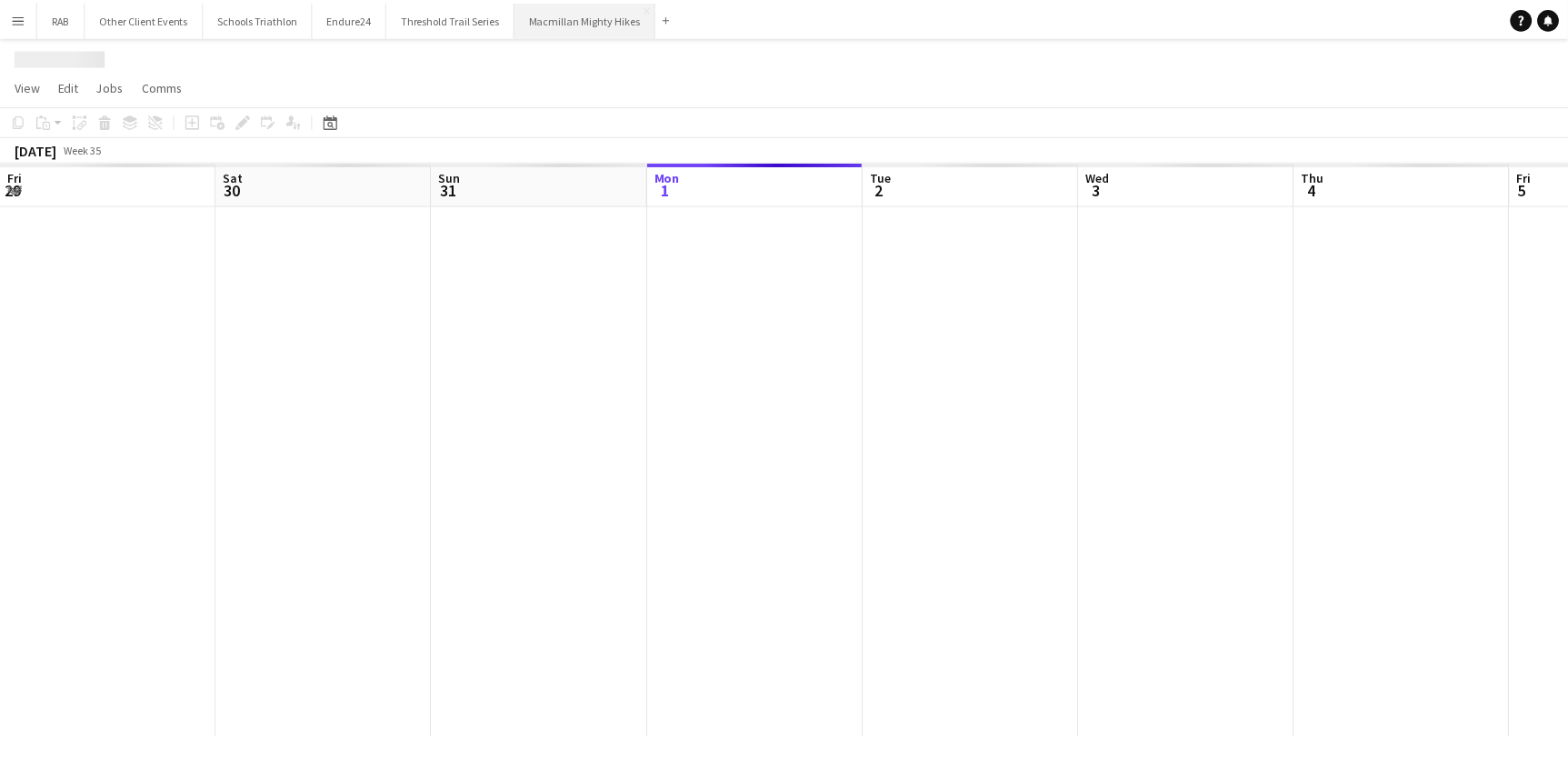
scroll to position [0, 435]
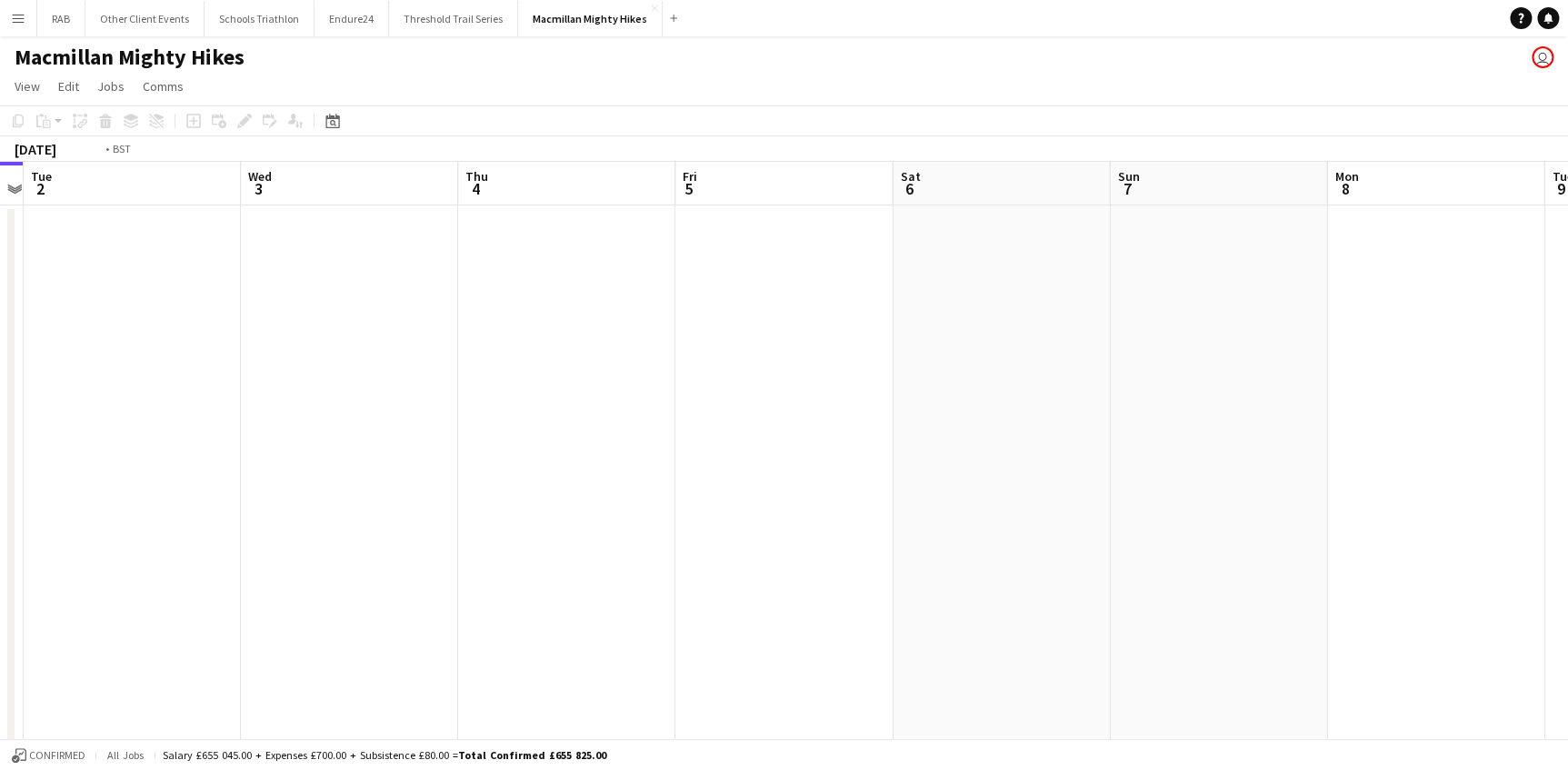
drag, startPoint x: 807, startPoint y: 199, endPoint x: 302, endPoint y: 232, distance: 506.1
drag, startPoint x: 1117, startPoint y: 193, endPoint x: 0, endPoint y: 223, distance: 1117.4
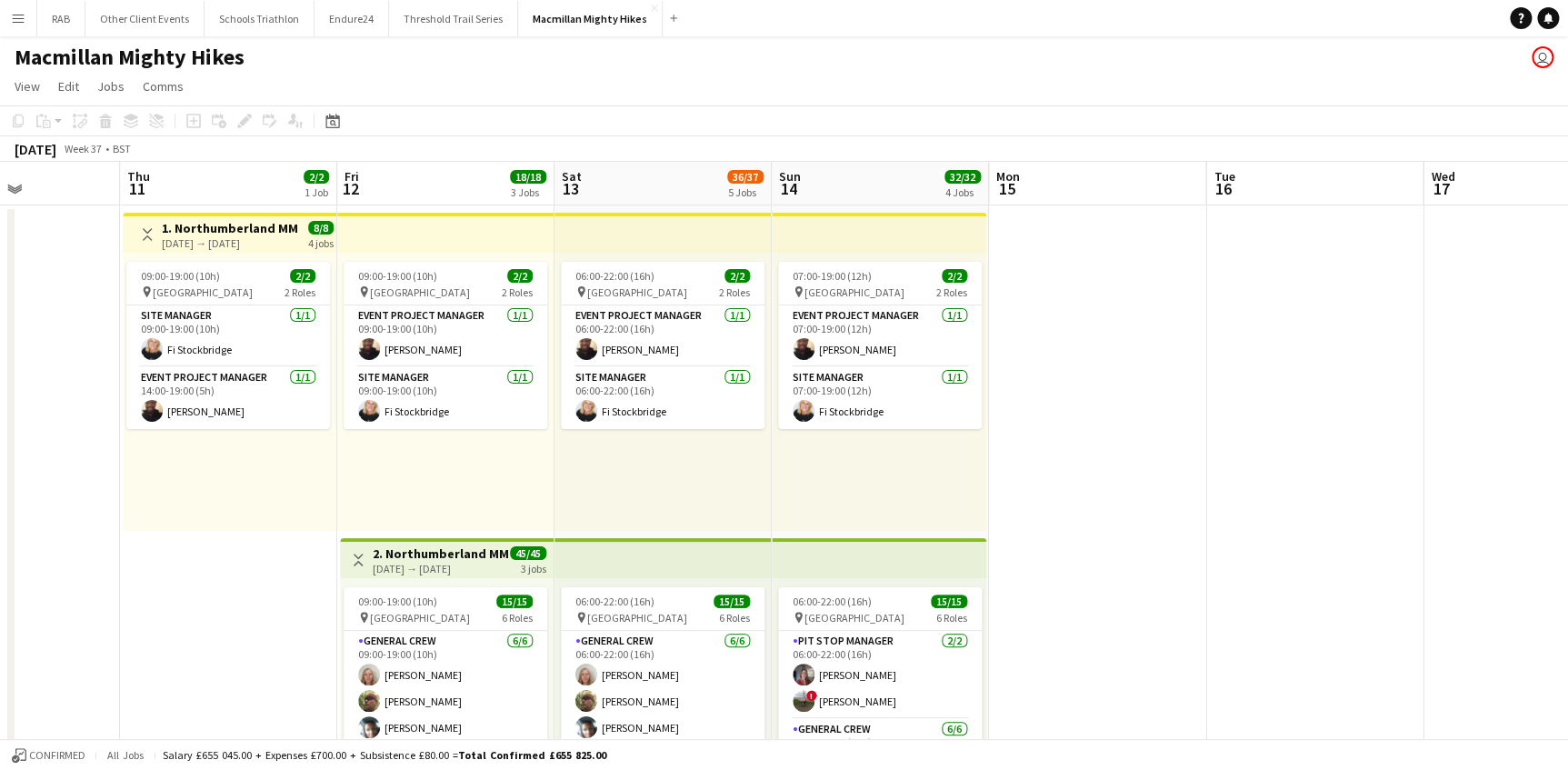
drag, startPoint x: 1381, startPoint y: 178, endPoint x: 11, endPoint y: 219, distance: 1370.6
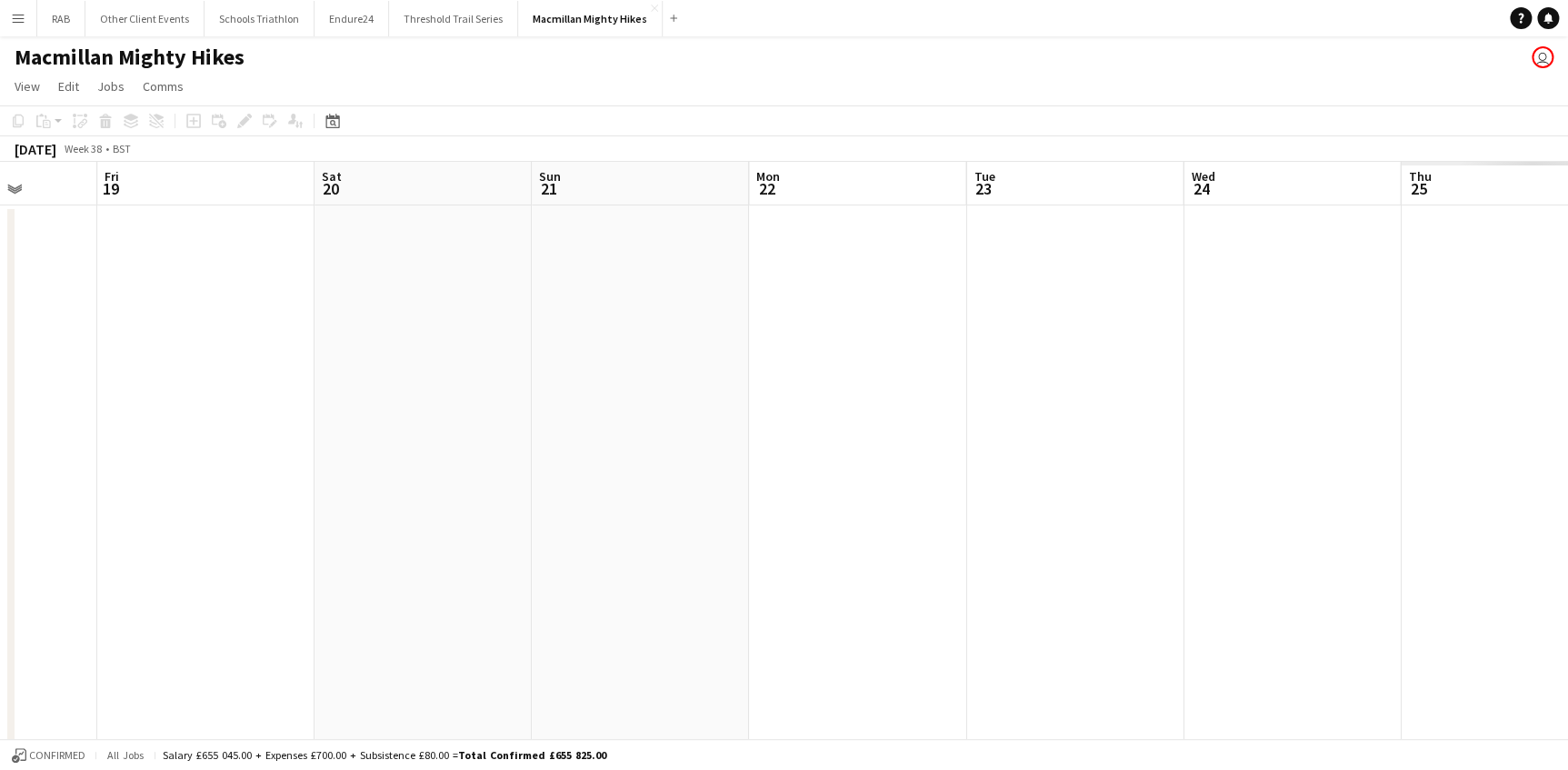
scroll to position [0, 800]
drag, startPoint x: 1171, startPoint y: 198, endPoint x: -4, endPoint y: 218, distance: 1175.2
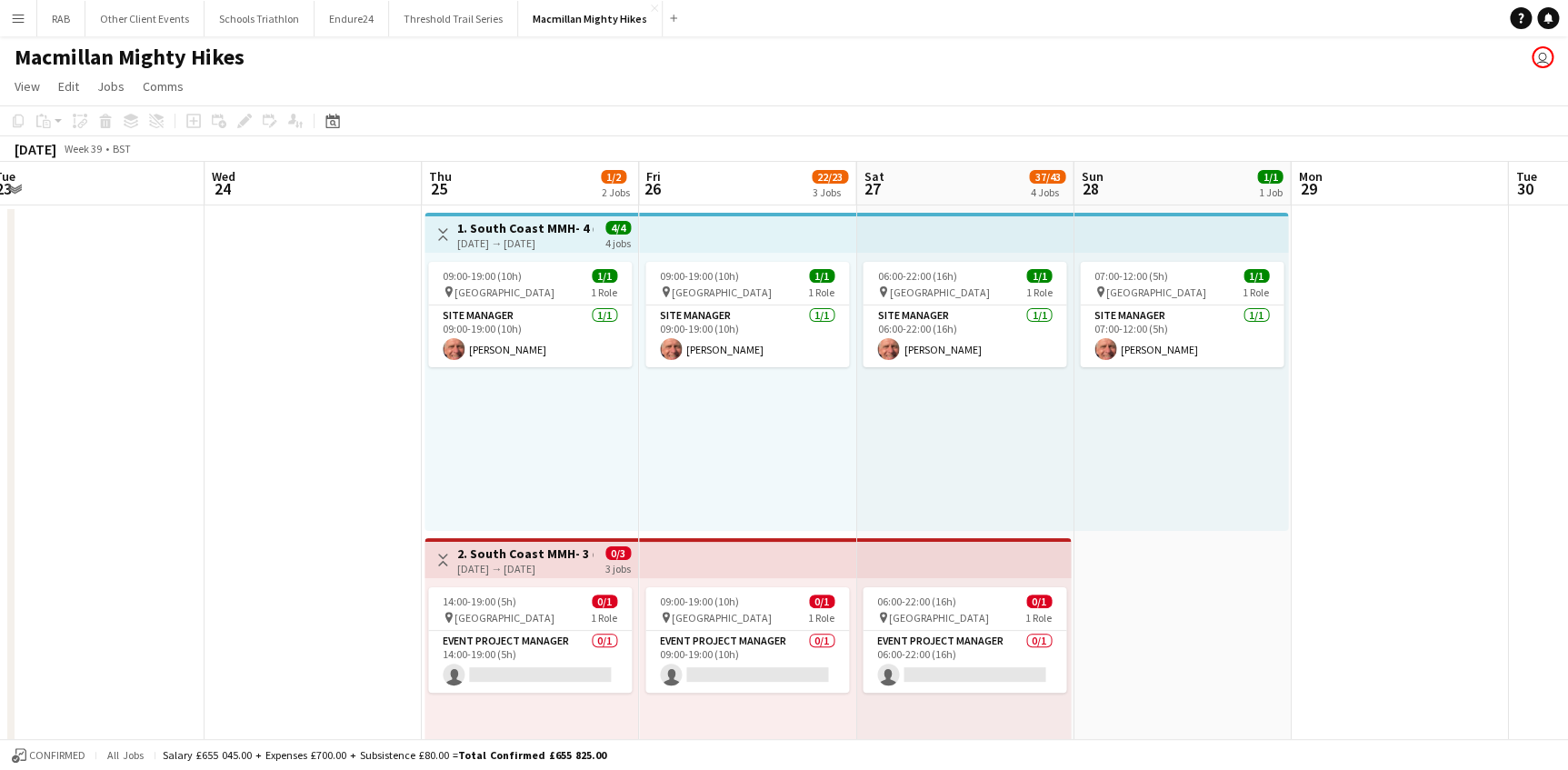
scroll to position [0, 459]
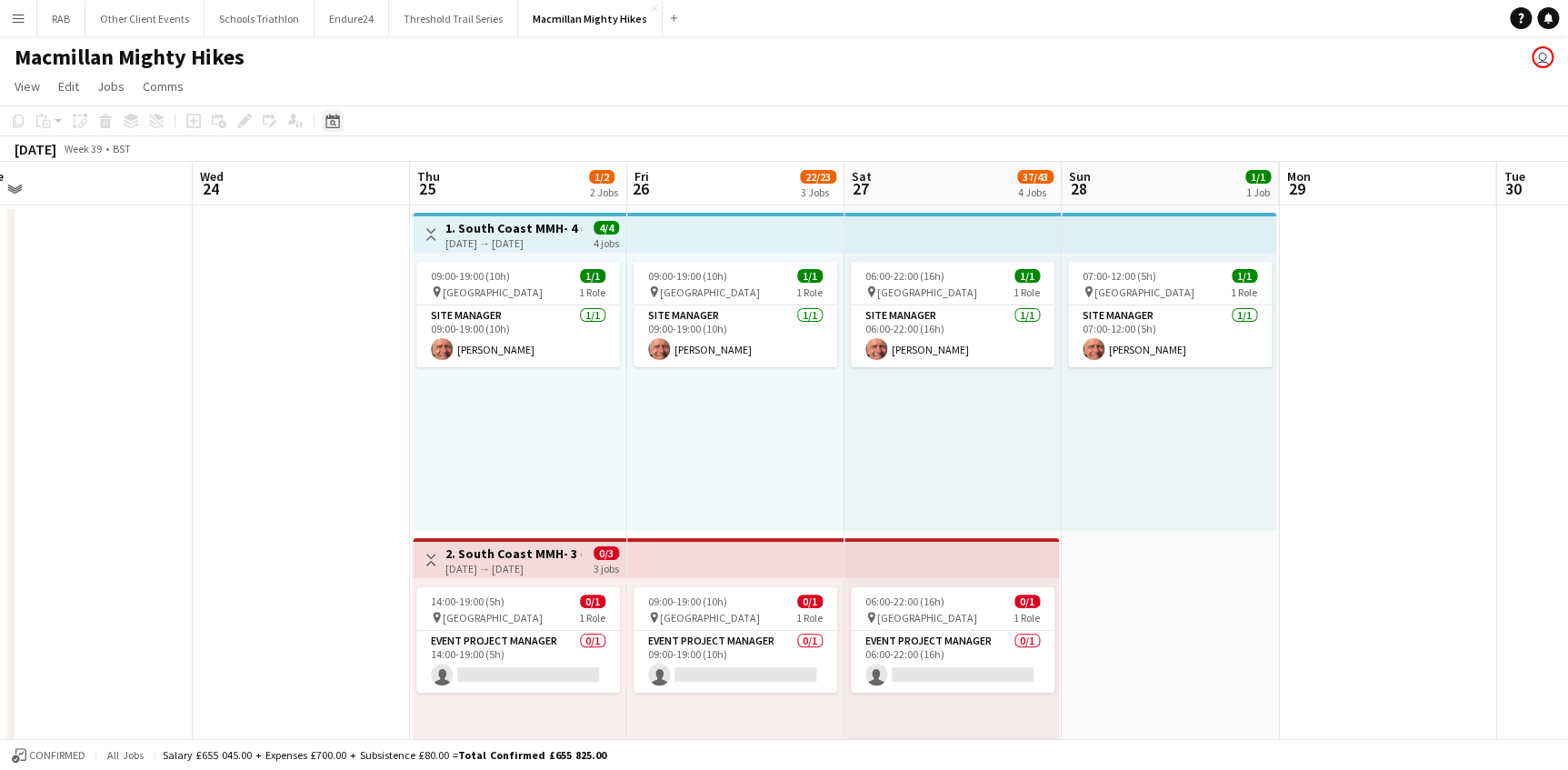
drag, startPoint x: 988, startPoint y: 185, endPoint x: 326, endPoint y: 131, distance: 664.2
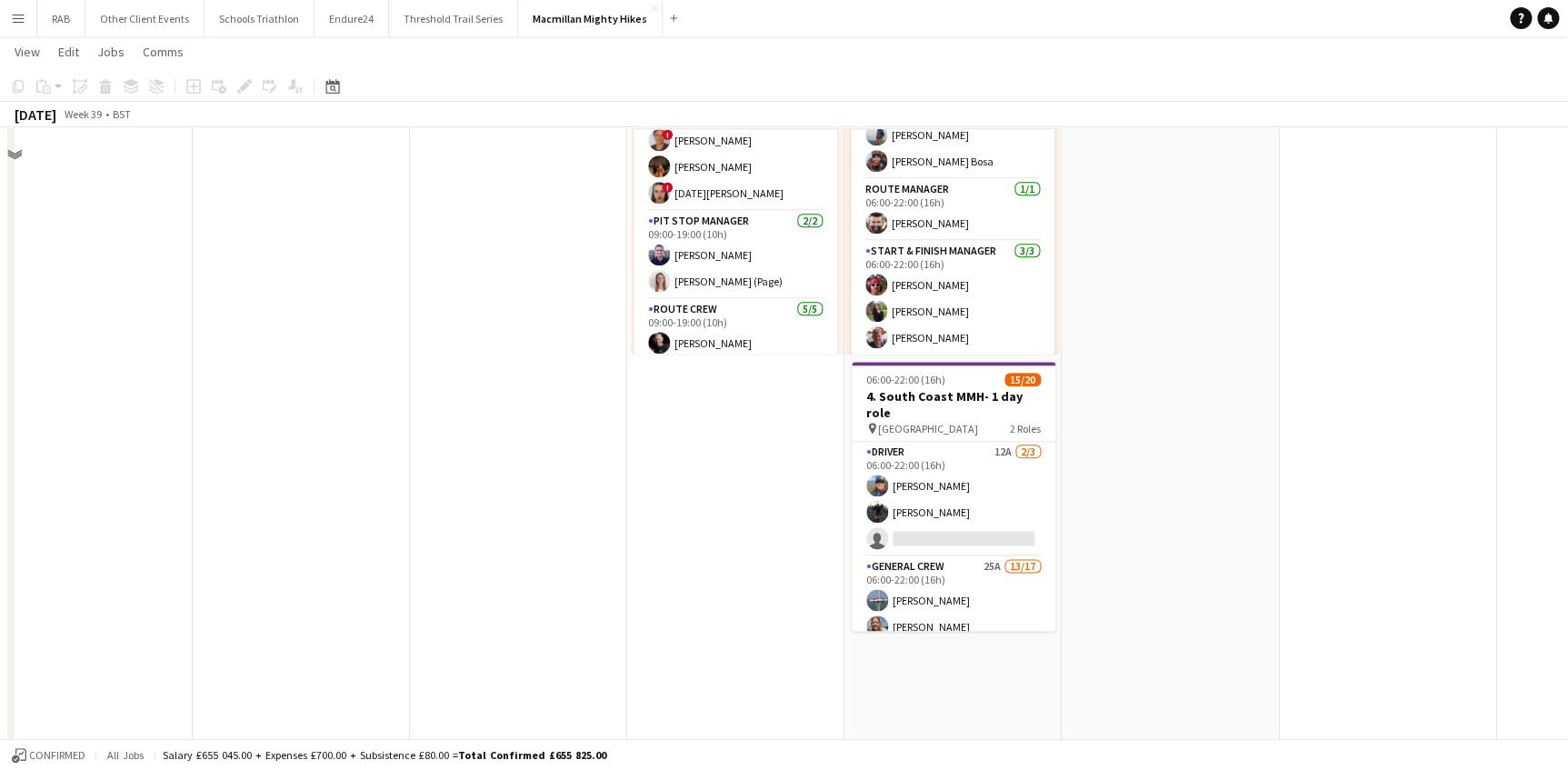
scroll to position [826, 0]
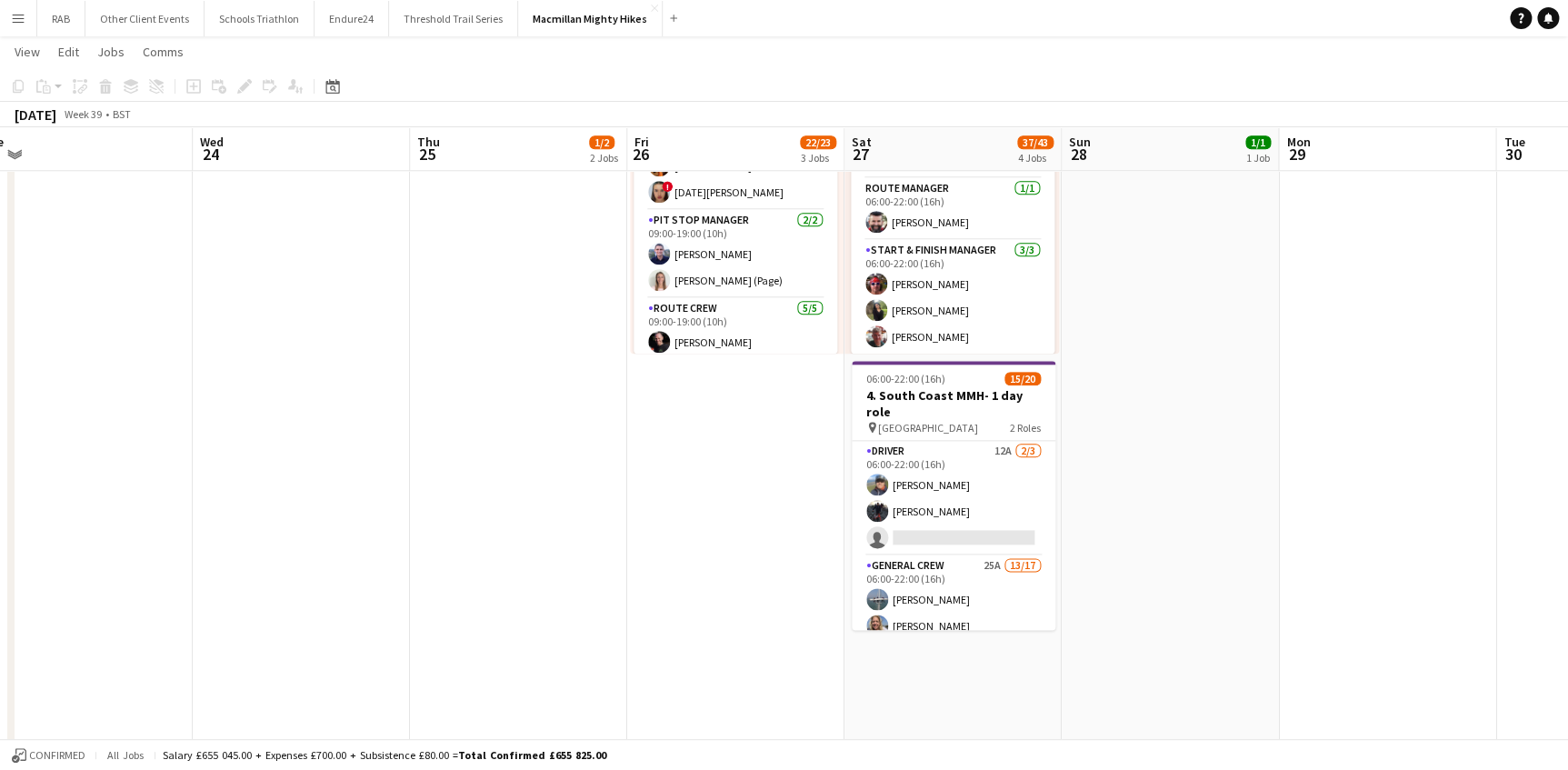
drag, startPoint x: 925, startPoint y: 561, endPoint x: 1104, endPoint y: 430, distance: 221.8
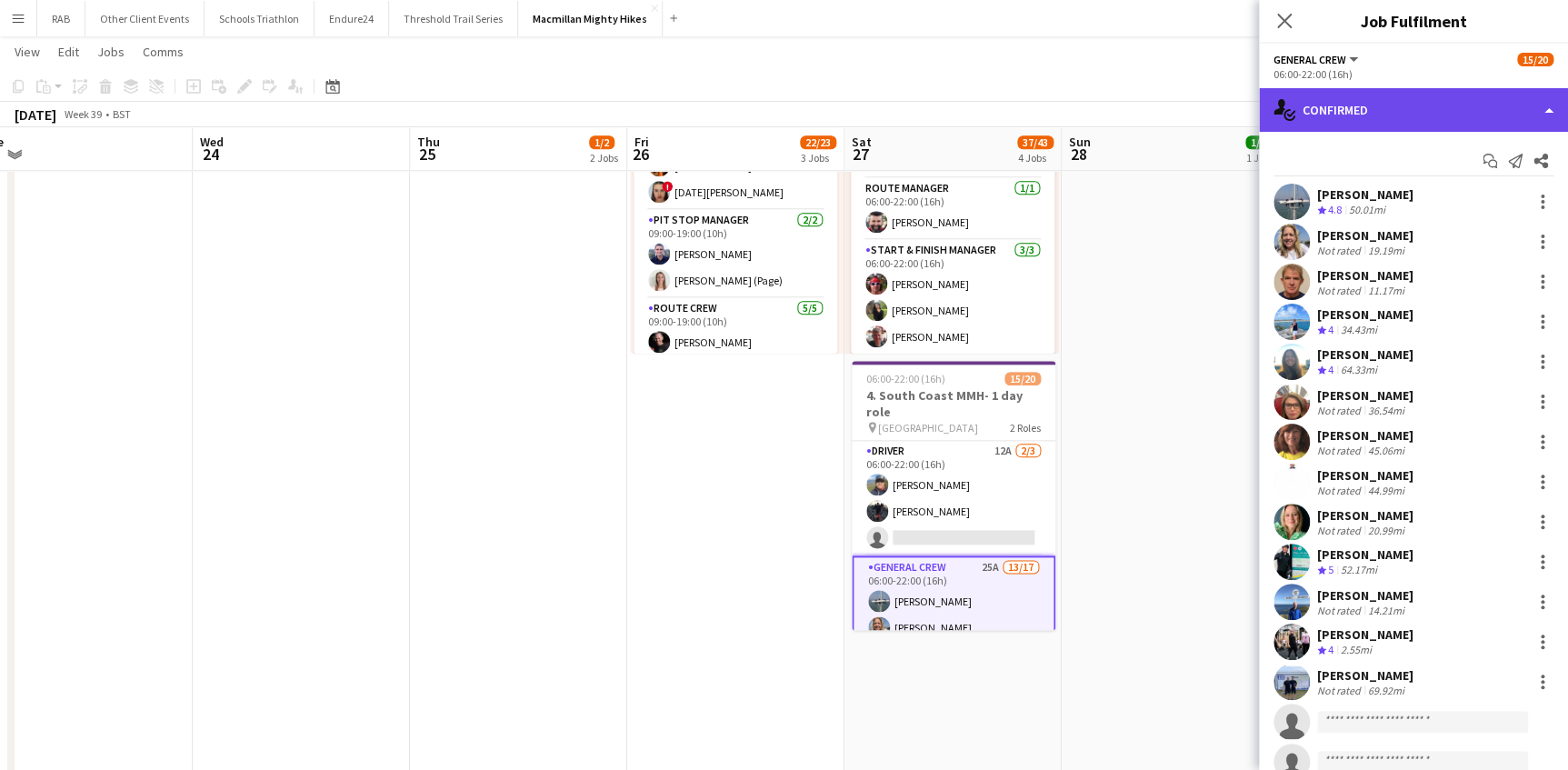
click at [1344, 115] on div "single-neutral-actions-check-2 Confirmed" at bounding box center [1413, 110] width 309 height 44
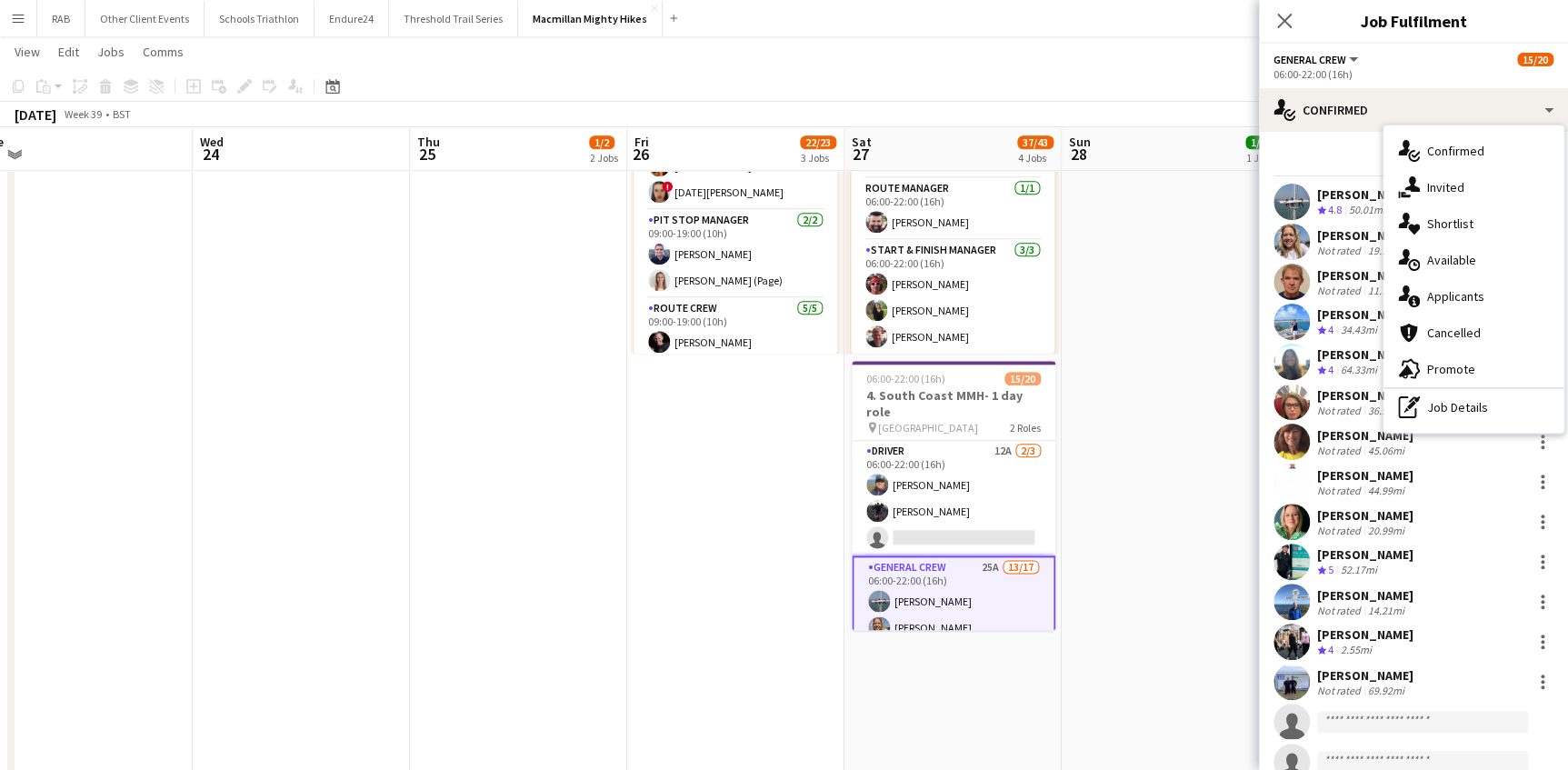
drag, startPoint x: 1436, startPoint y: 291, endPoint x: 1235, endPoint y: 578, distance: 350.4
click at [1432, 291] on div "single-neutral-actions-information Applicants" at bounding box center [1474, 297] width 180 height 36
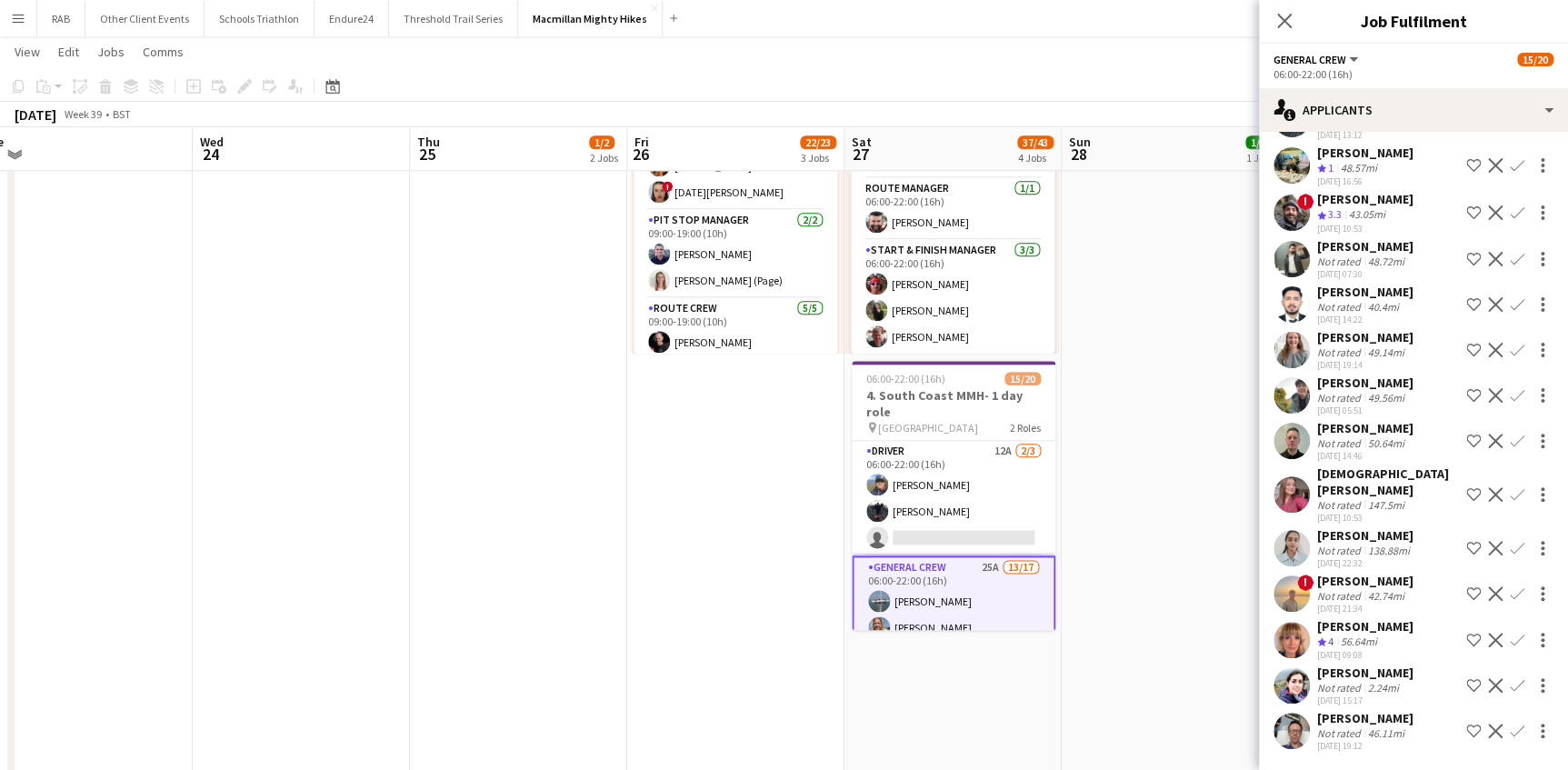
scroll to position [623, 0]
click at [1337, 710] on div "[PERSON_NAME]" at bounding box center [1365, 718] width 96 height 16
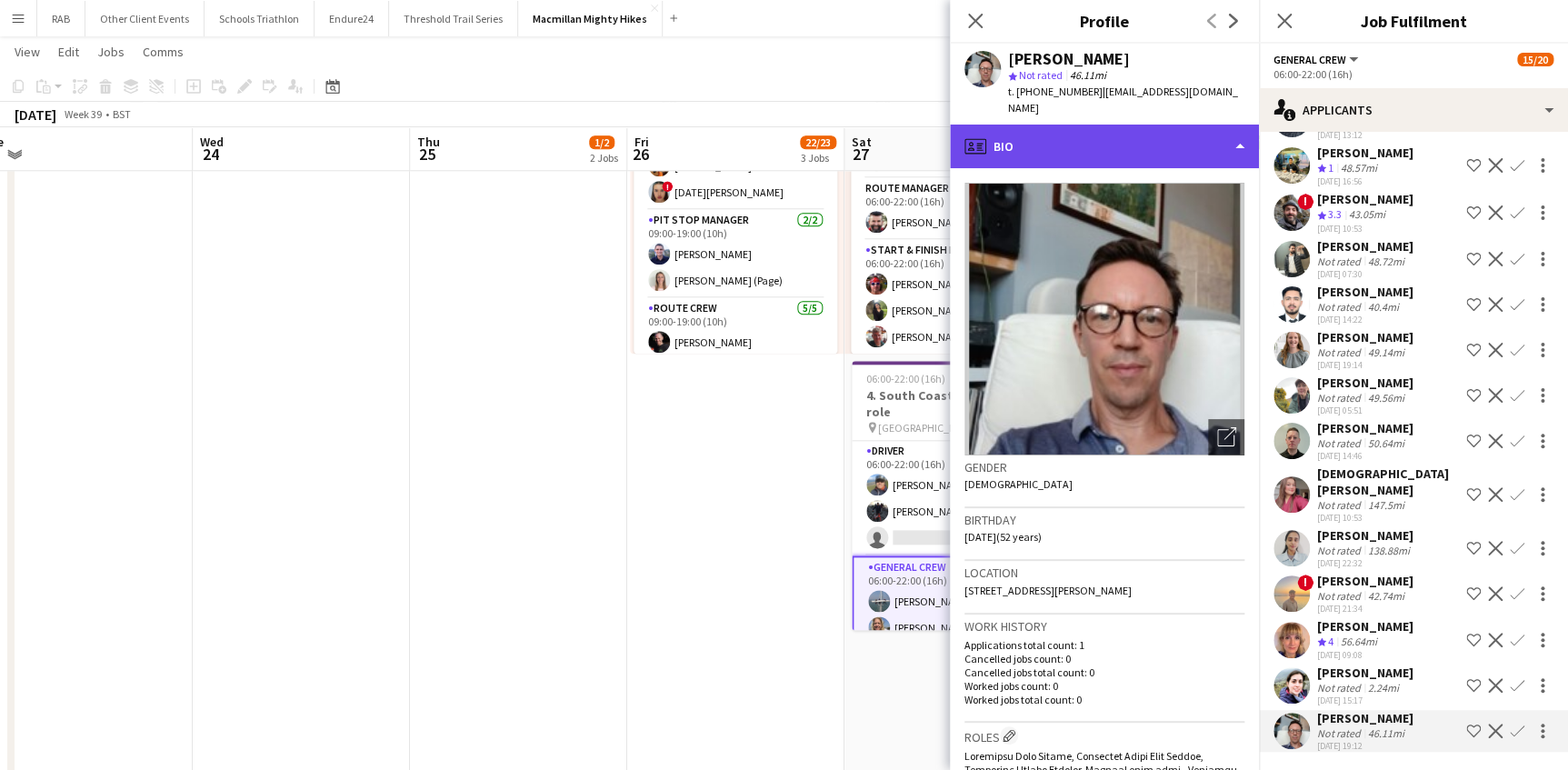
click at [1036, 143] on div "profile Bio" at bounding box center [1104, 147] width 309 height 44
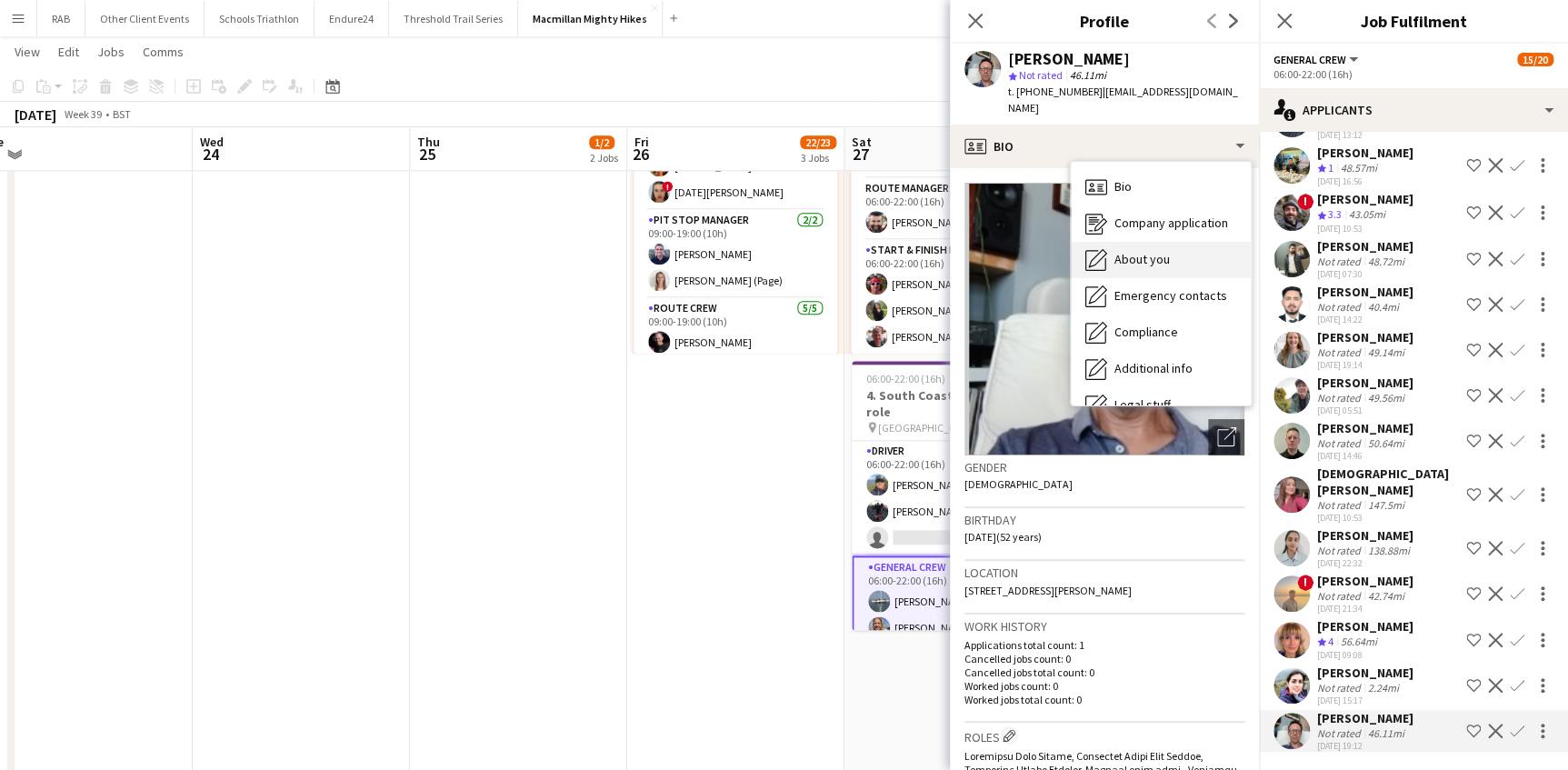
click at [1122, 242] on div "About you About you" at bounding box center [1161, 260] width 180 height 36
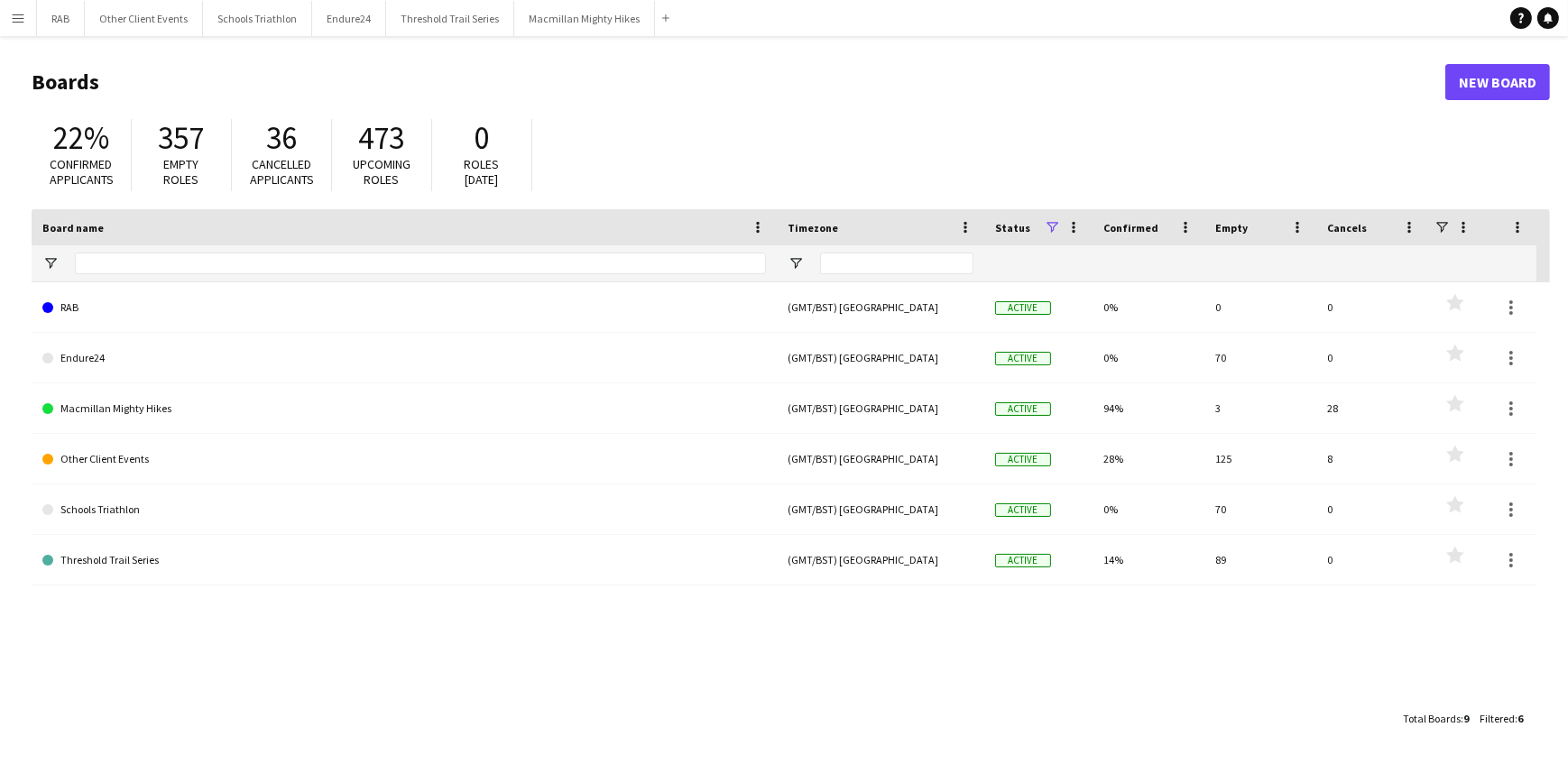
click at [22, 17] on app-icon "Menu" at bounding box center [17, 17] width 14 height 14
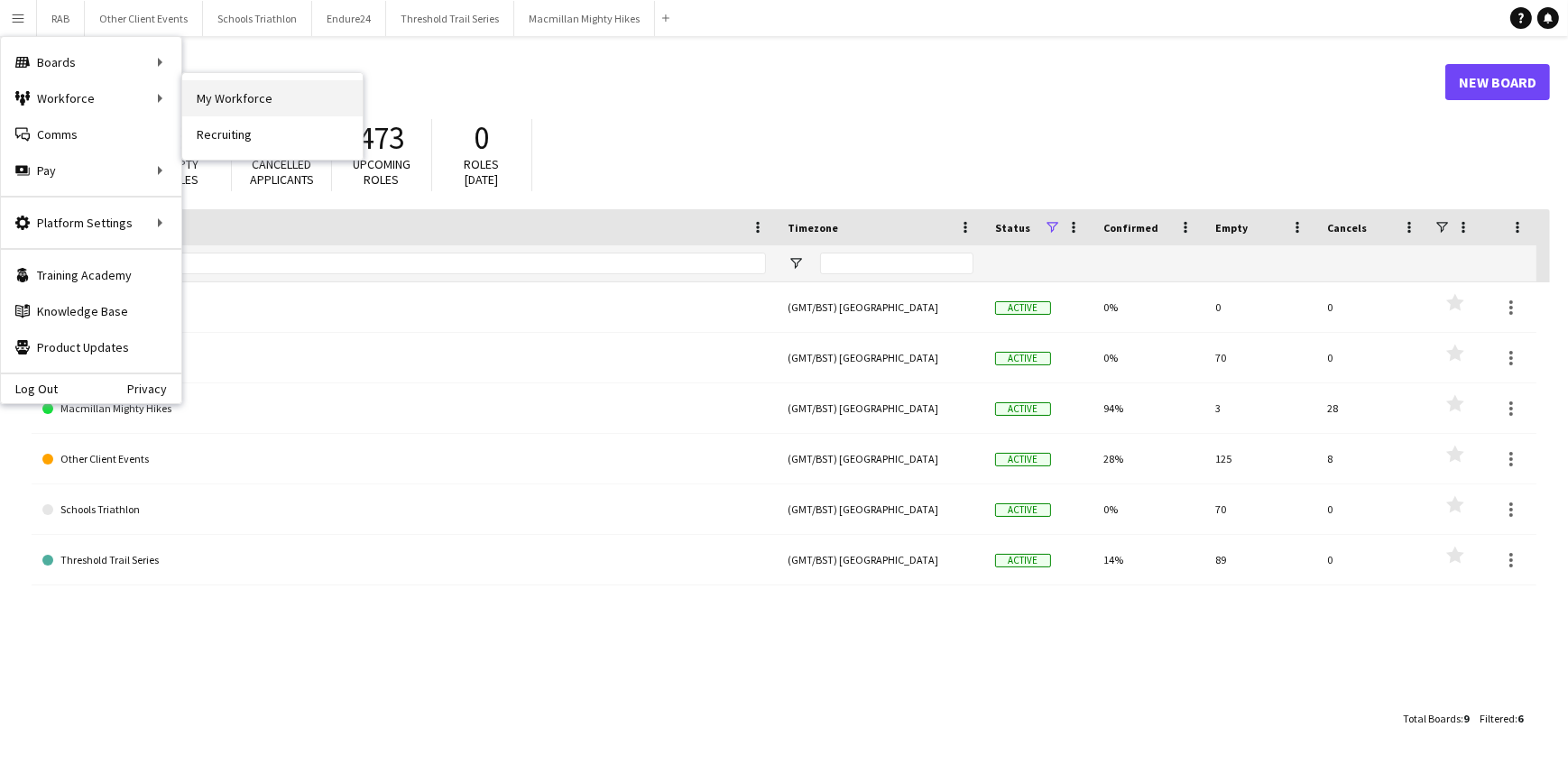
click at [223, 87] on link "My Workforce" at bounding box center [273, 98] width 181 height 36
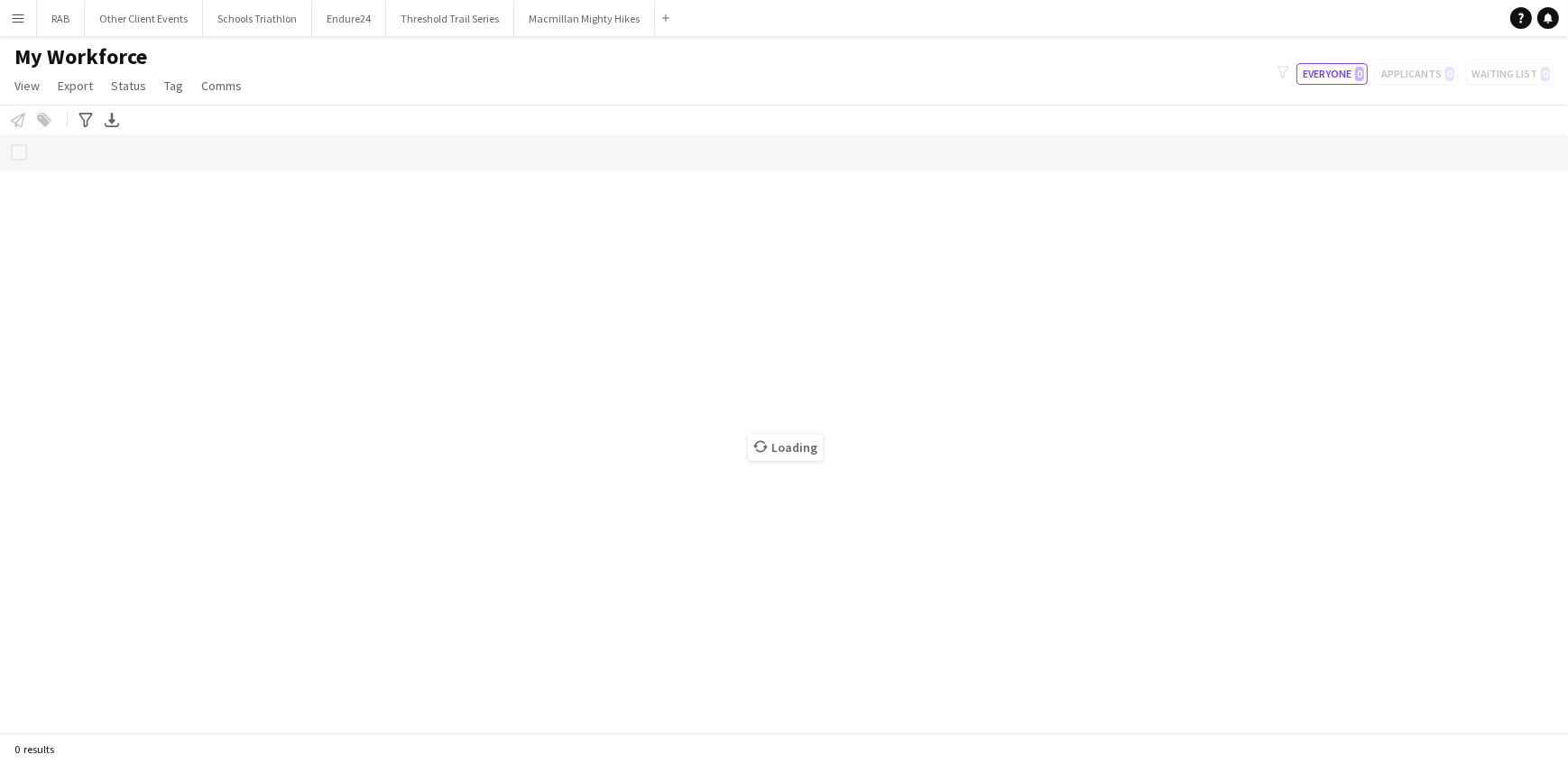
click at [1117, 87] on div "My Workforce View Views Default view New view Update view Delete view Edit name…" at bounding box center [784, 74] width 1568 height 62
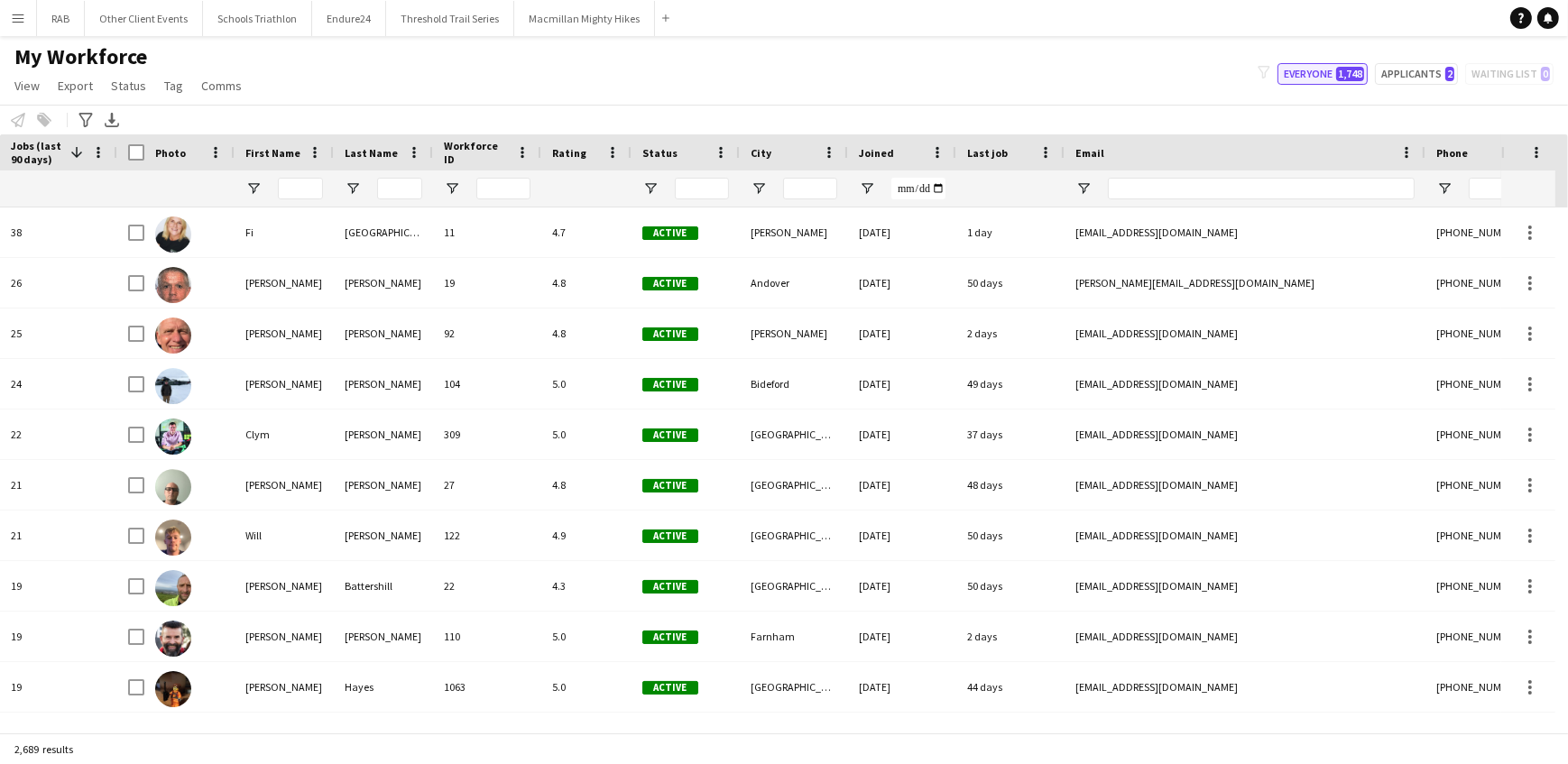
click at [1337, 76] on button "Everyone 1,748" at bounding box center [1323, 74] width 90 height 22
type input "**********"
